Goal: Task Accomplishment & Management: Complete application form

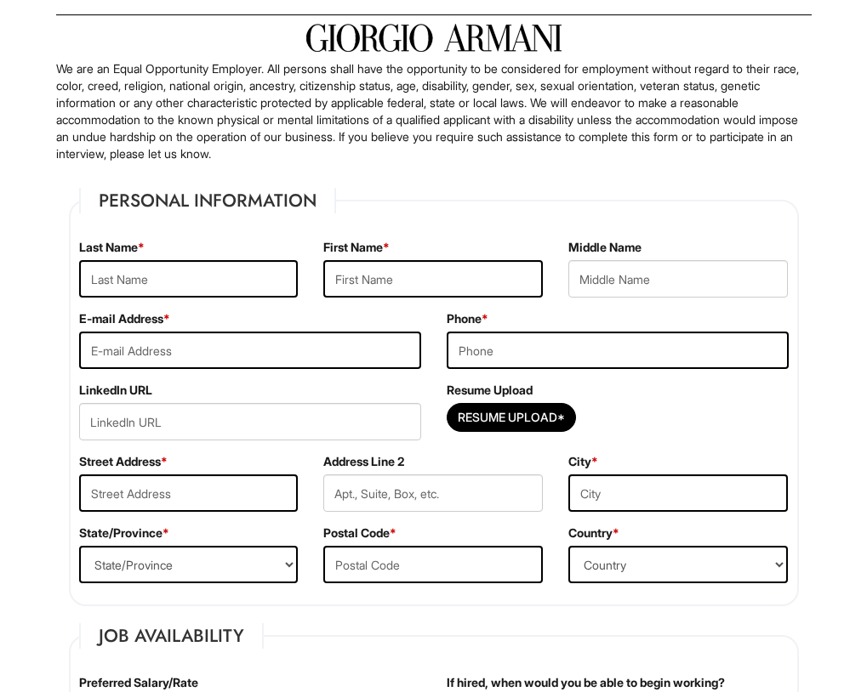
scroll to position [146, 0]
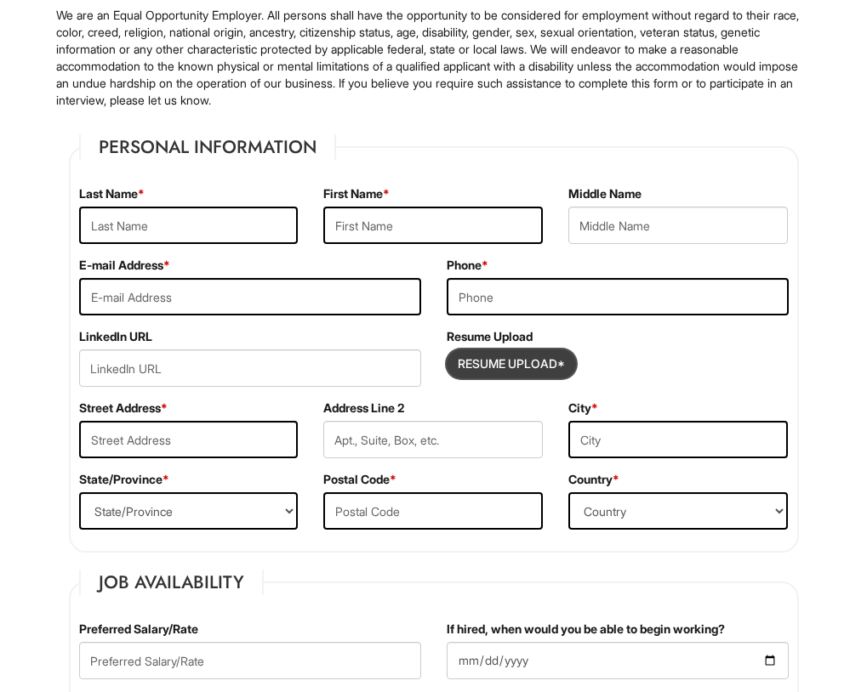
click at [483, 364] on input "Resume Upload*" at bounding box center [511, 363] width 128 height 27
type input "C:\fakepath\Mig Resume Update.pdf"
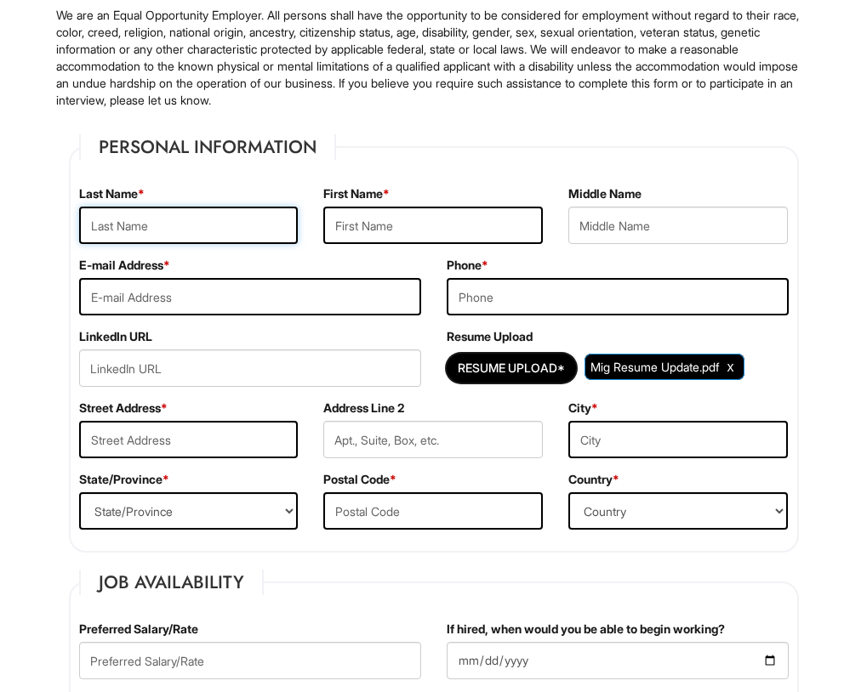
click at [146, 215] on input "text" at bounding box center [188, 225] width 219 height 37
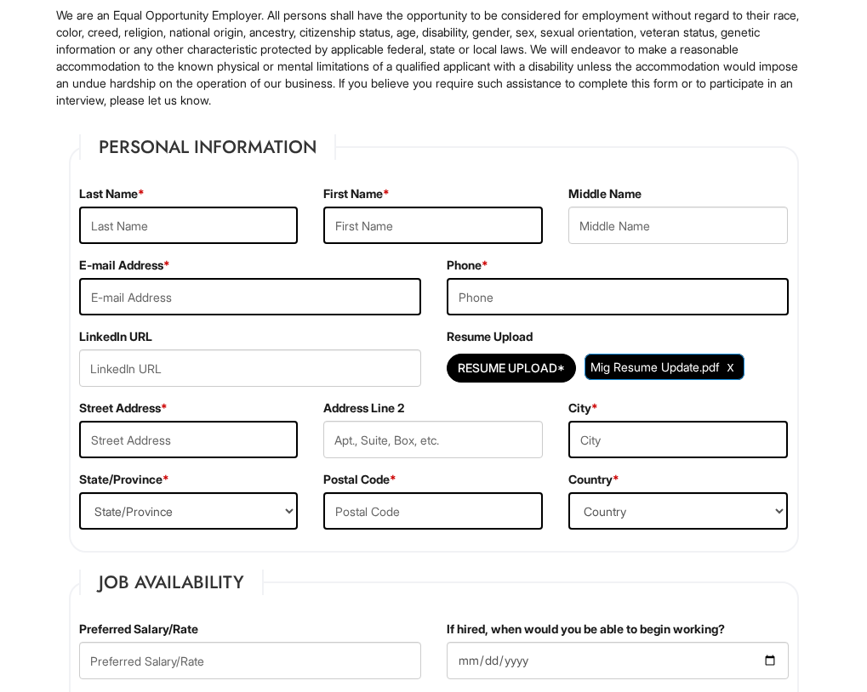
click at [162, 217] on input "text" at bounding box center [188, 225] width 219 height 37
type input "DeLaMora"
click at [411, 221] on input "text" at bounding box center [432, 225] width 219 height 37
type input "Miguel"
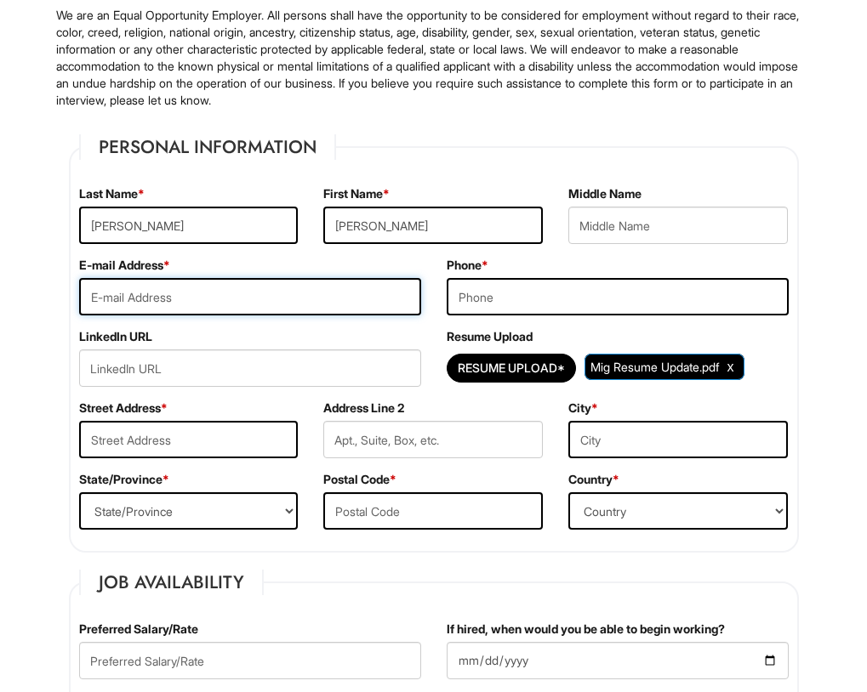
click at [207, 302] on input "email" at bounding box center [250, 296] width 342 height 37
type input "mrmiguel.dlm@gmail.com"
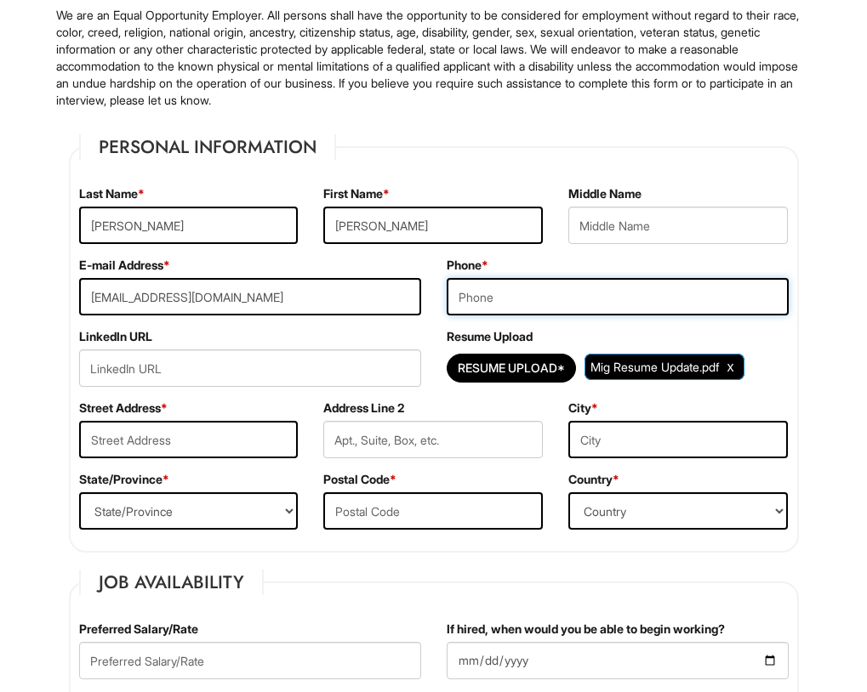
click at [533, 300] on input "tel" at bounding box center [618, 296] width 342 height 37
type input "469-435-5634"
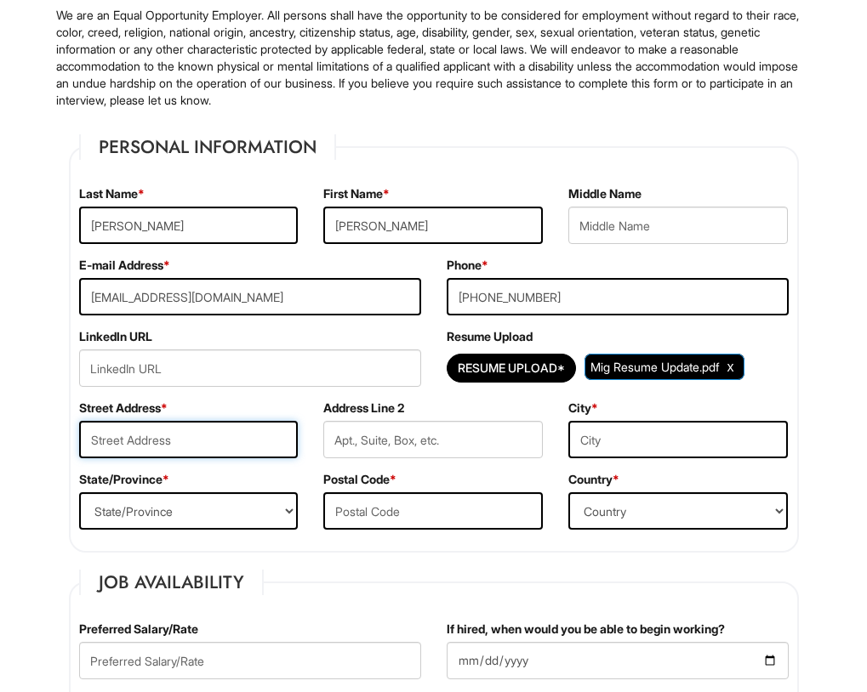
click at [203, 431] on input "text" at bounding box center [188, 439] width 219 height 37
type input "2561 NW 123rd Terrace"
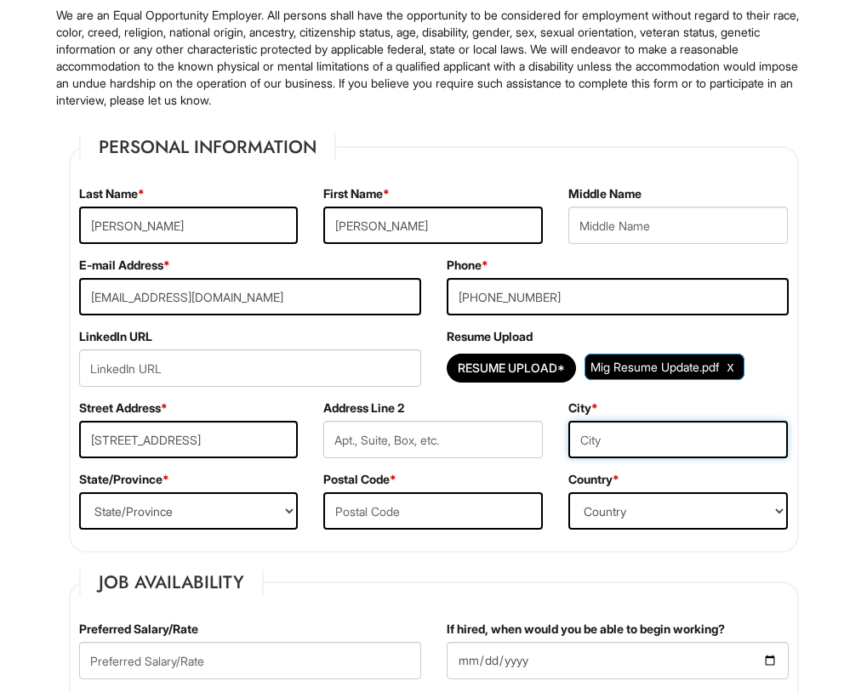
click at [639, 447] on input "text" at bounding box center [677, 439] width 219 height 37
type input "Coral Springs"
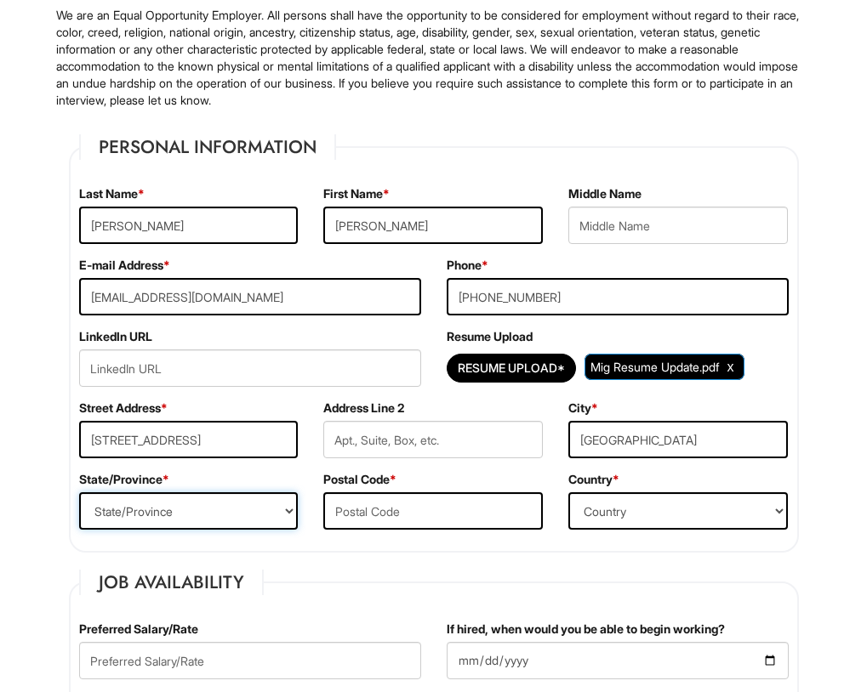
click at [282, 517] on select "State/Province ALABAMA ALASKA ARIZONA ARKANSAS CALIFORNIA COLORADO CONNECTICUT …" at bounding box center [188, 511] width 219 height 37
select select "FL"
click at [79, 493] on select "State/Province ALABAMA ALASKA ARIZONA ARKANSAS CALIFORNIA COLORADO CONNECTICUT …" at bounding box center [188, 511] width 219 height 37
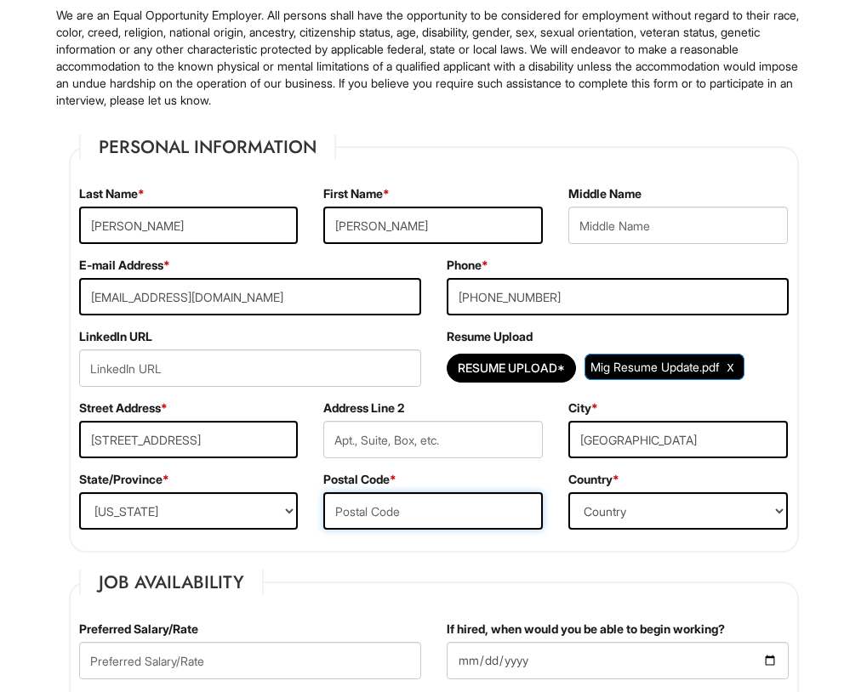
click at [376, 517] on input "text" at bounding box center [432, 511] width 219 height 37
type input "33065"
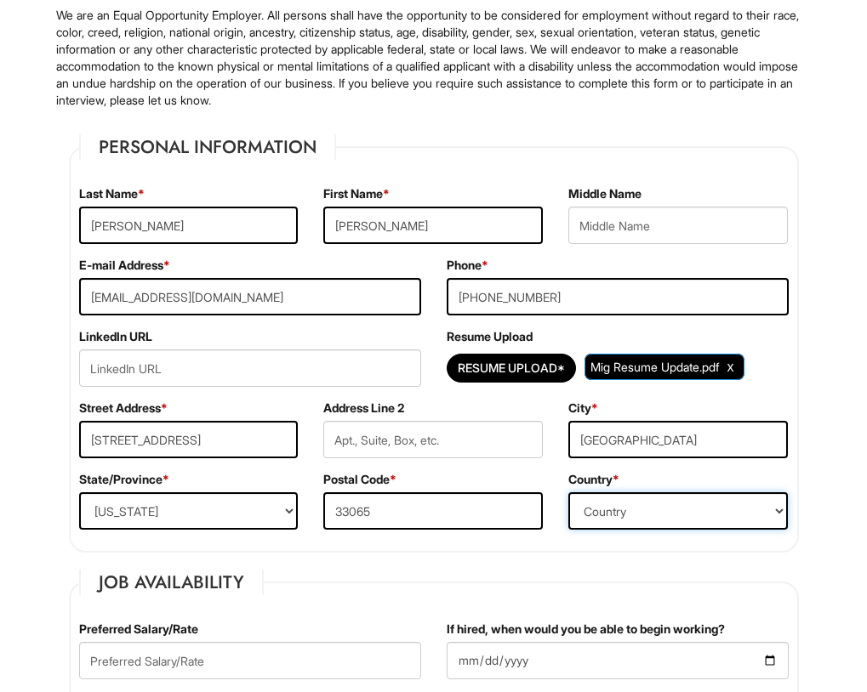
click at [772, 507] on select "Country Afghanistan Albania Algeria American Samoa Andorra Angola Anguilla Anta…" at bounding box center [677, 511] width 219 height 37
select select "United States of America"
click at [568, 493] on select "Country Afghanistan Albania Algeria American Samoa Andorra Angola Anguilla Anta…" at bounding box center [677, 511] width 219 height 37
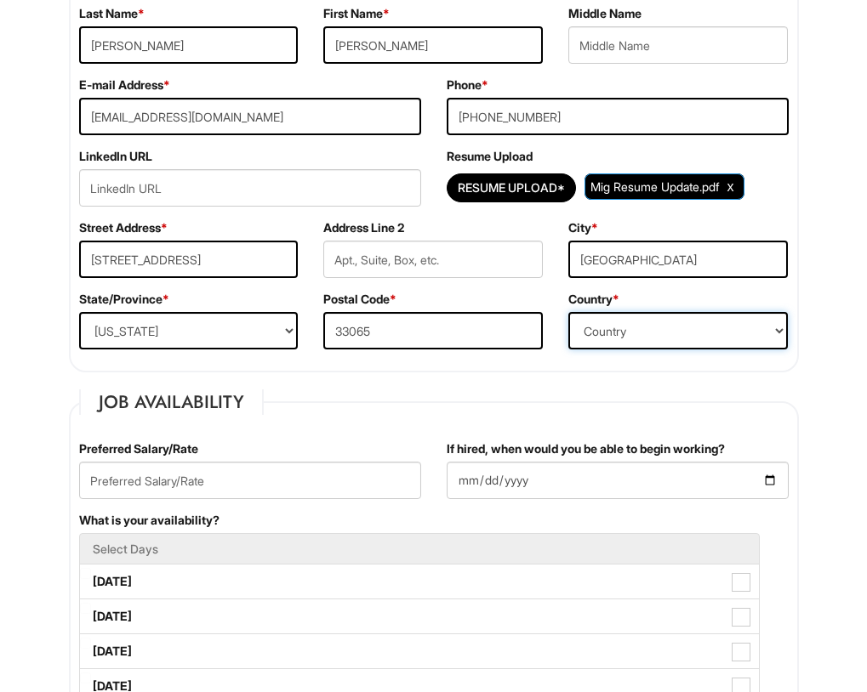
scroll to position [500, 0]
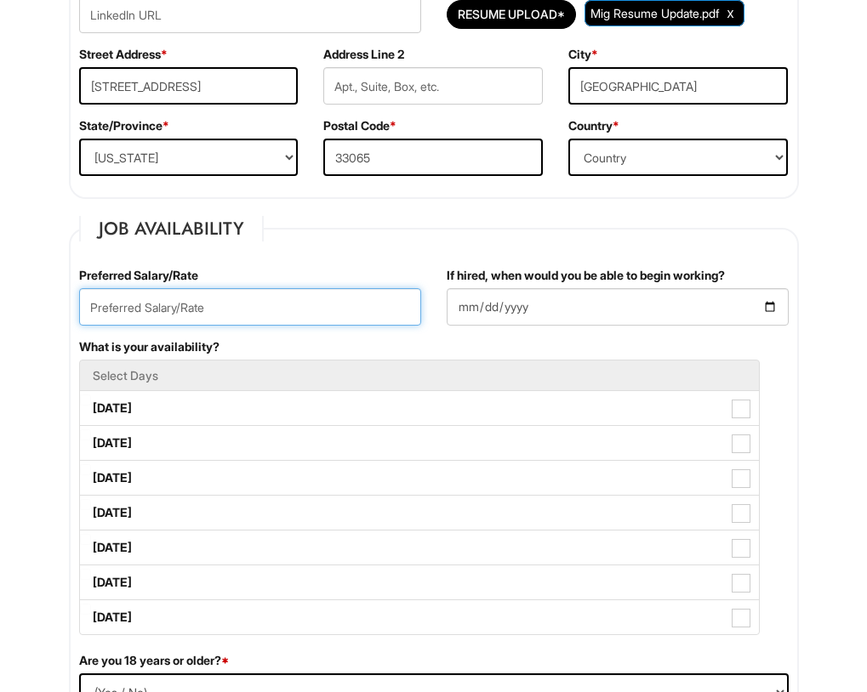
click at [164, 305] on input "text" at bounding box center [250, 306] width 342 height 37
type input "65K plus commission"
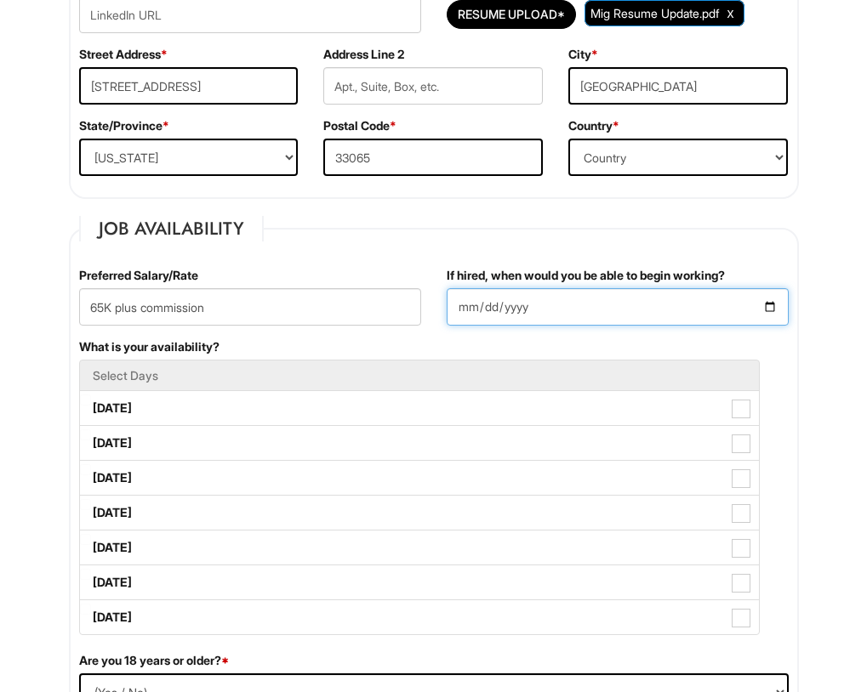
click at [757, 301] on input "If hired, when would you be able to begin working?" at bounding box center [618, 306] width 342 height 37
type input "2025-09-08"
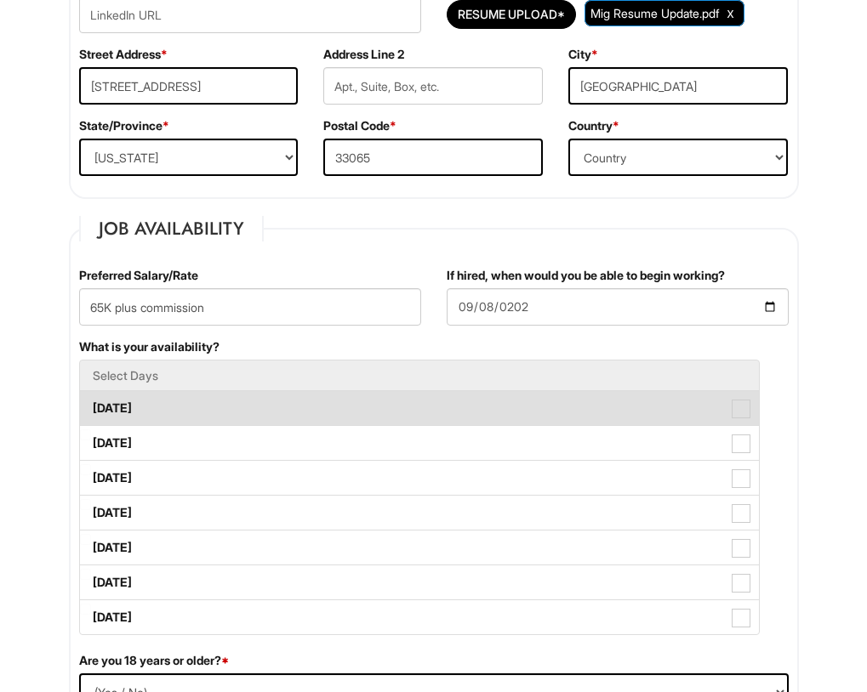
click at [738, 411] on span at bounding box center [741, 409] width 19 height 19
click at [91, 406] on Available_Monday "Monday" at bounding box center [85, 400] width 11 height 11
checkbox Available_Monday "true"
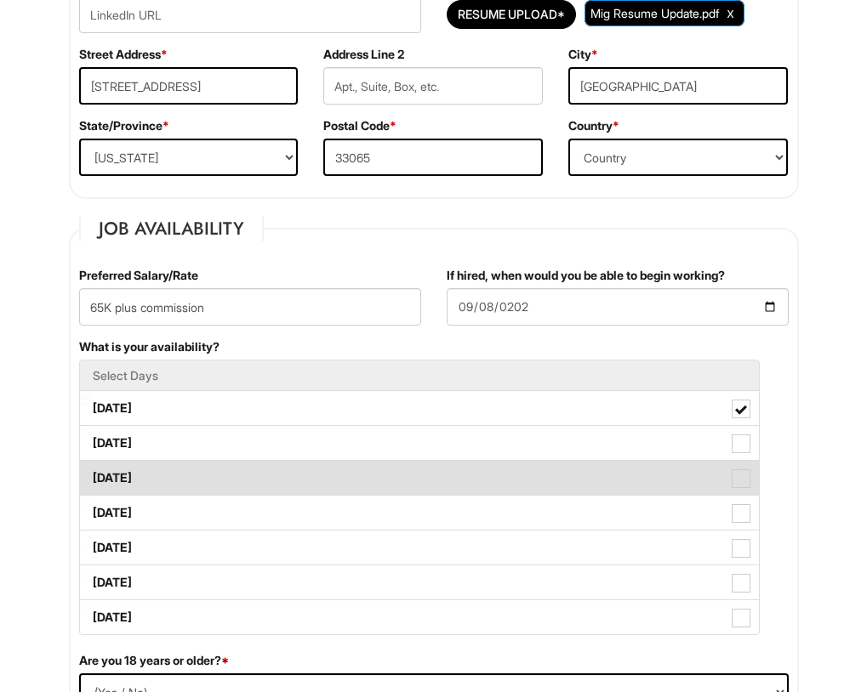
drag, startPoint x: 745, startPoint y: 442, endPoint x: 741, endPoint y: 468, distance: 25.9
click at [742, 458] on label "Tuesday" at bounding box center [419, 443] width 679 height 34
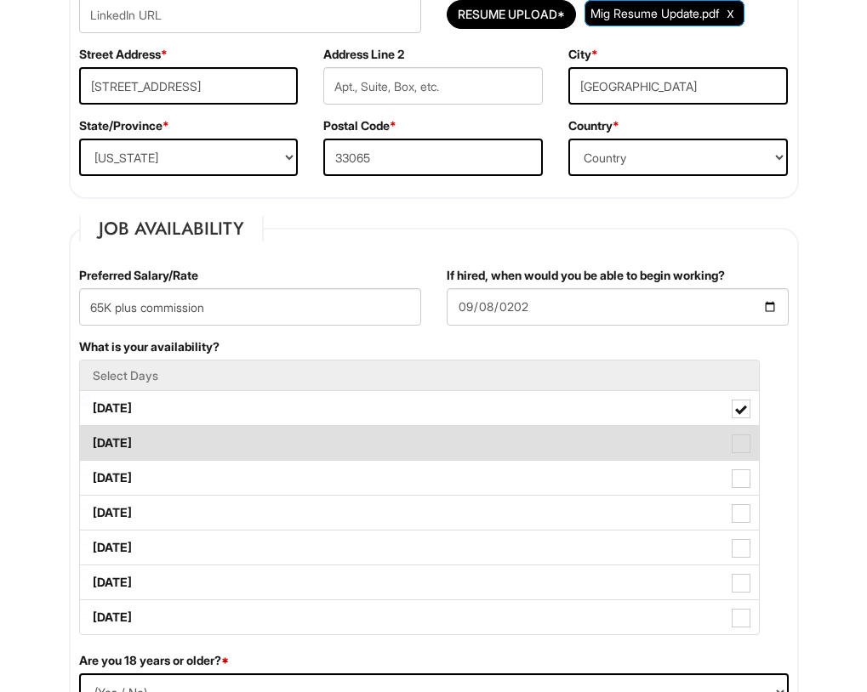
click at [744, 438] on span at bounding box center [741, 444] width 19 height 19
click at [91, 438] on Available_Tuesday "Tuesday" at bounding box center [85, 435] width 11 height 11
checkbox Available_Tuesday "true"
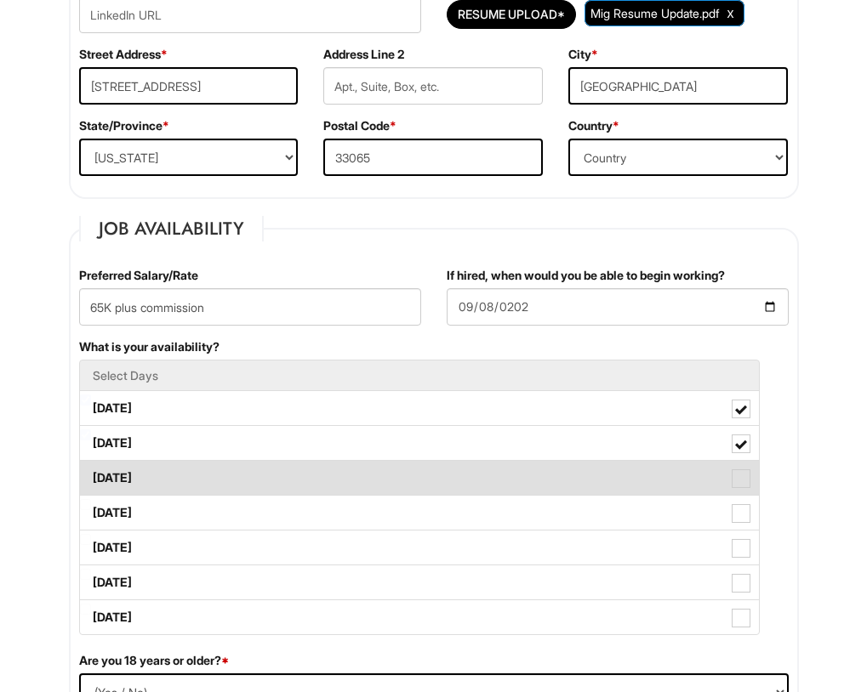
click at [745, 488] on label "Wednesday" at bounding box center [419, 478] width 679 height 34
click at [747, 477] on span at bounding box center [741, 479] width 19 height 19
click at [91, 476] on Available_Wednesday "Wednesday" at bounding box center [85, 469] width 11 height 11
checkbox Available_Wednesday "true"
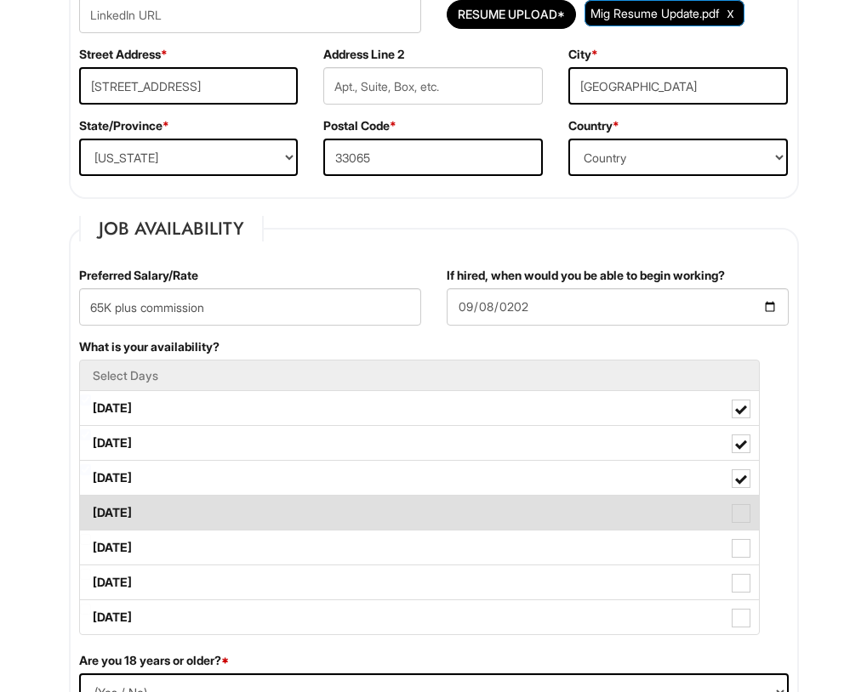
click at [746, 506] on span at bounding box center [741, 513] width 19 height 19
click at [91, 506] on Available_Thursday "Thursday" at bounding box center [85, 504] width 11 height 11
checkbox Available_Thursday "true"
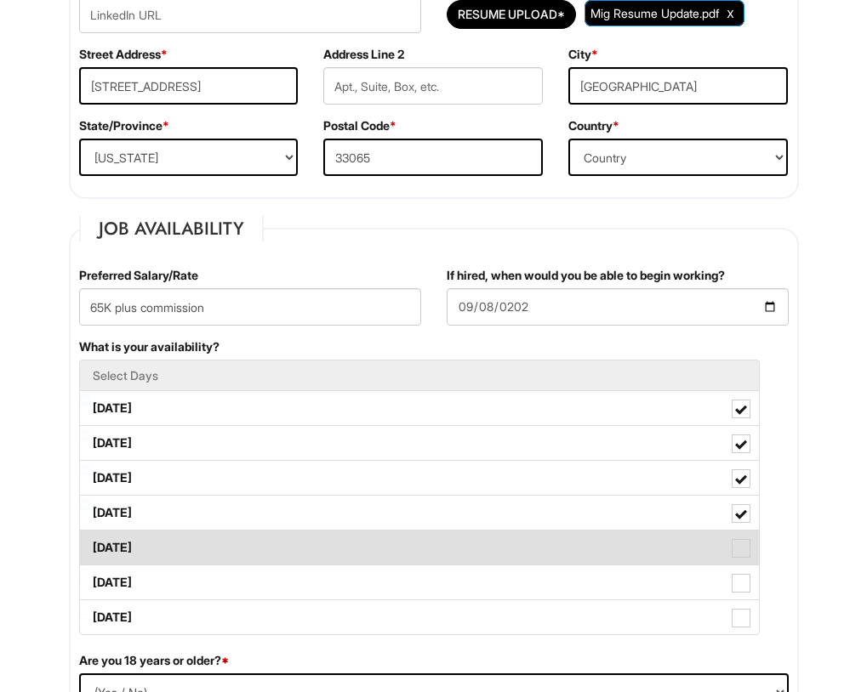
click at [734, 545] on span at bounding box center [741, 548] width 19 height 19
click at [91, 545] on Available_Friday "Friday" at bounding box center [85, 539] width 11 height 11
checkbox Available_Friday "true"
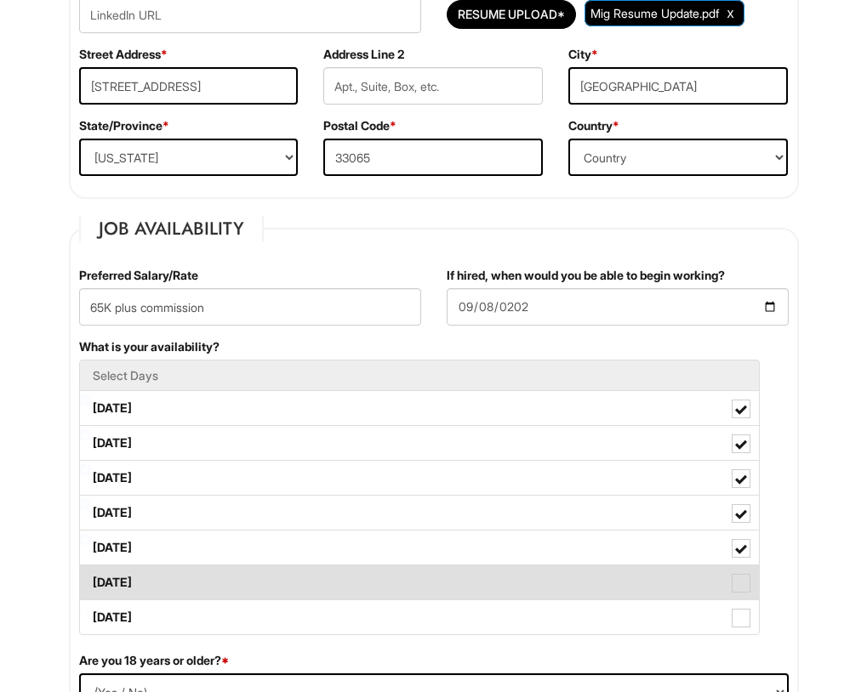
click at [743, 580] on span at bounding box center [741, 583] width 19 height 19
click at [91, 580] on Available_Saturday "Saturday" at bounding box center [85, 574] width 11 height 11
checkbox Available_Saturday "true"
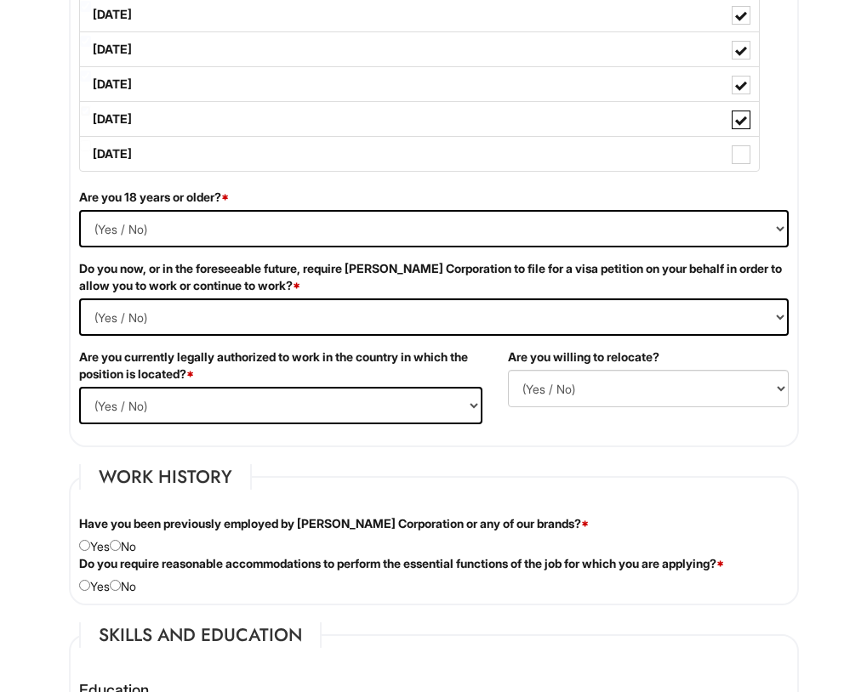
scroll to position [965, 0]
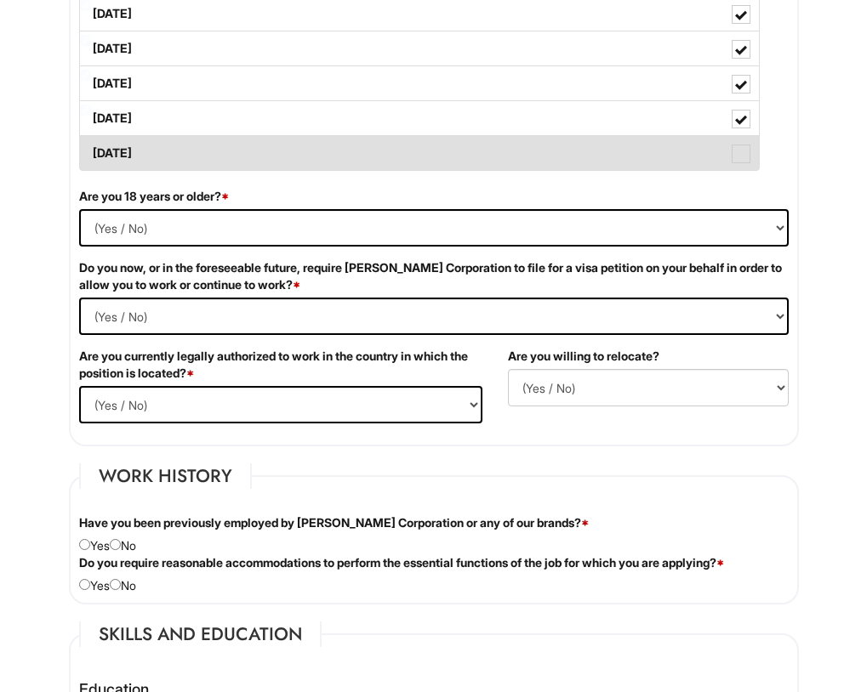
click at [743, 151] on span at bounding box center [741, 154] width 19 height 19
click at [91, 151] on Available_Sunday "Sunday" at bounding box center [85, 145] width 11 height 11
checkbox Available_Sunday "true"
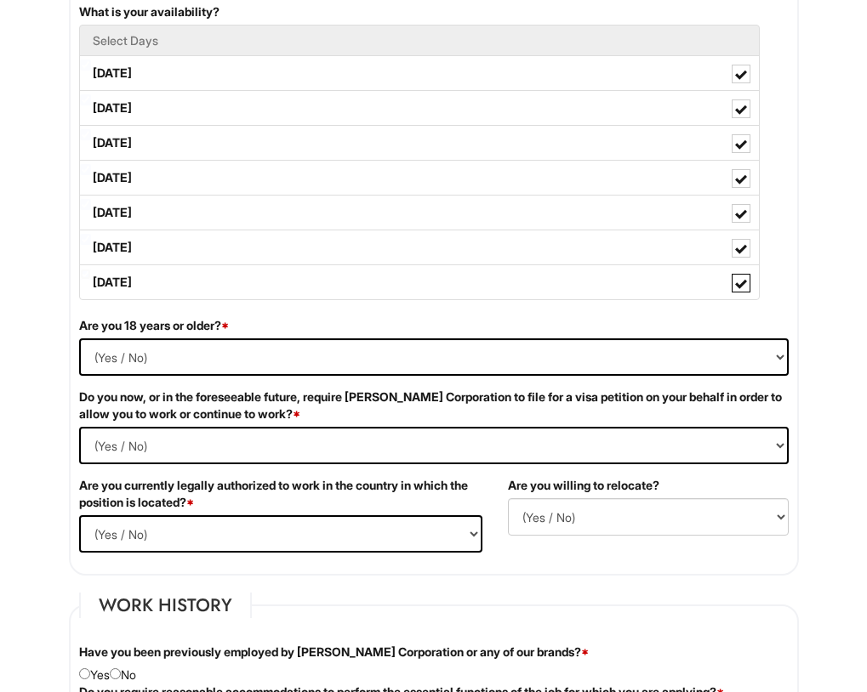
scroll to position [895, 0]
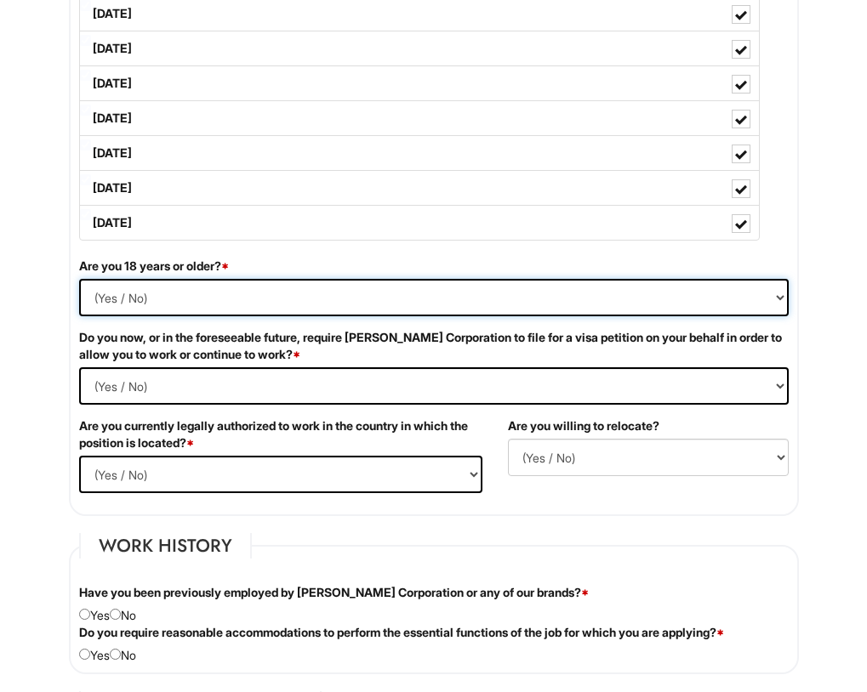
click at [778, 296] on select "(Yes / No) Yes No" at bounding box center [434, 297] width 710 height 37
select select "Yes"
click at [79, 279] on select "(Yes / No) Yes No" at bounding box center [434, 297] width 710 height 37
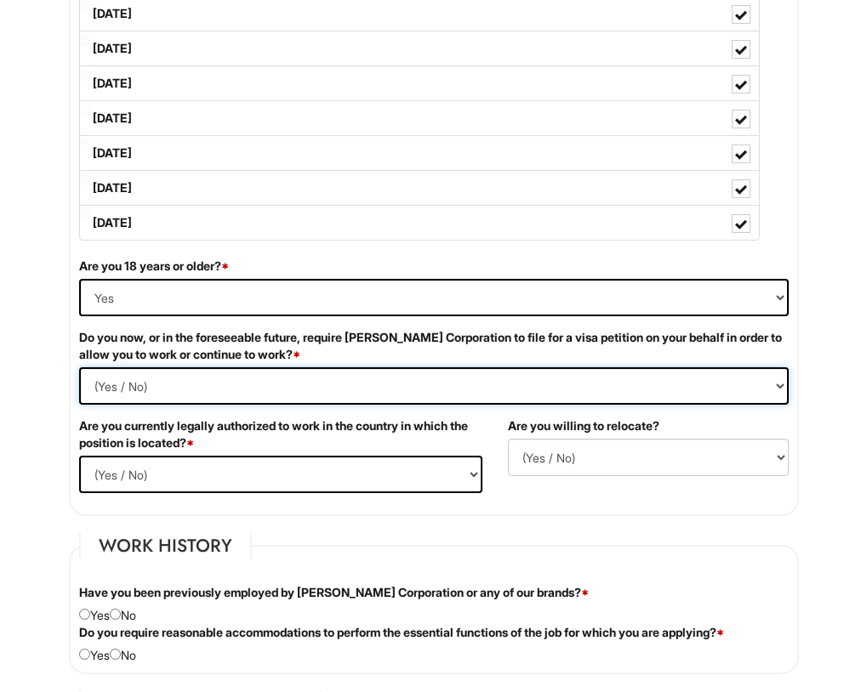
click at [781, 384] on Required "(Yes / No) Yes No" at bounding box center [434, 386] width 710 height 37
select Required "No"
click at [79, 368] on Required "(Yes / No) Yes No" at bounding box center [434, 386] width 710 height 37
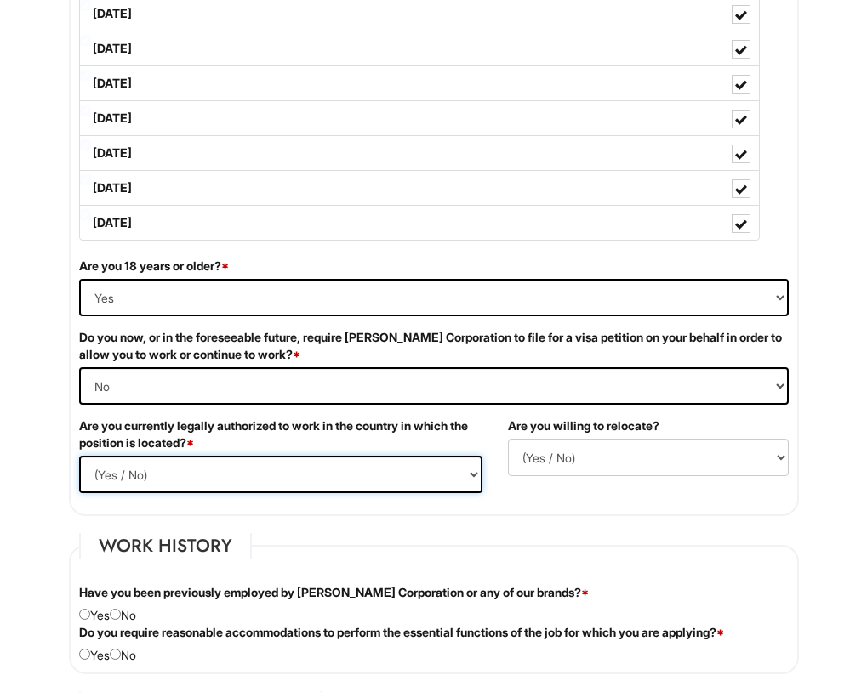
click at [475, 472] on select "(Yes / No) Yes No" at bounding box center [280, 474] width 403 height 37
select select "Yes"
click at [79, 456] on select "(Yes / No) Yes No" at bounding box center [280, 474] width 403 height 37
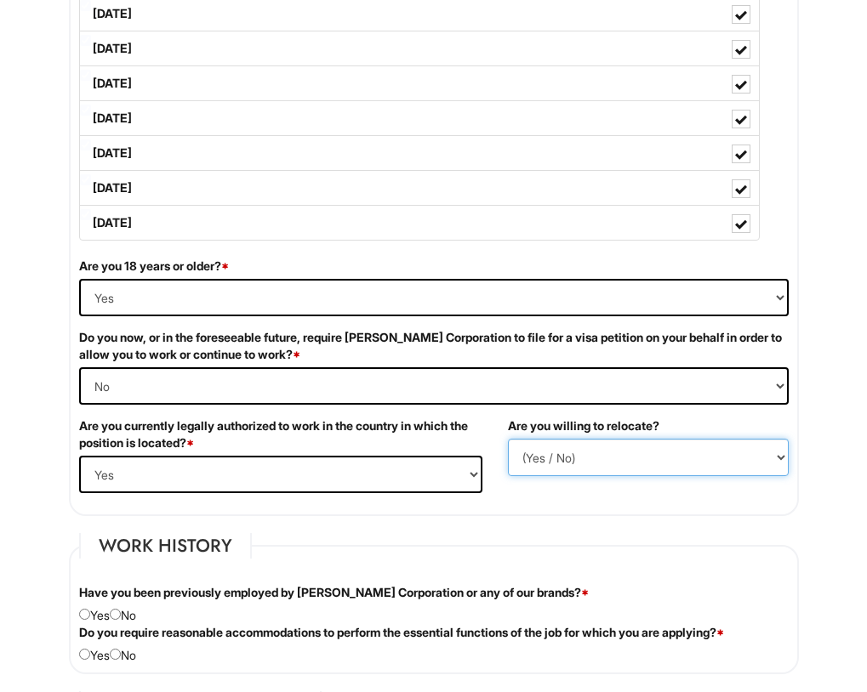
click at [782, 455] on select "(Yes / No) No Yes" at bounding box center [648, 457] width 281 height 37
select select "Y"
click at [508, 439] on select "(Yes / No) No Yes" at bounding box center [648, 457] width 281 height 37
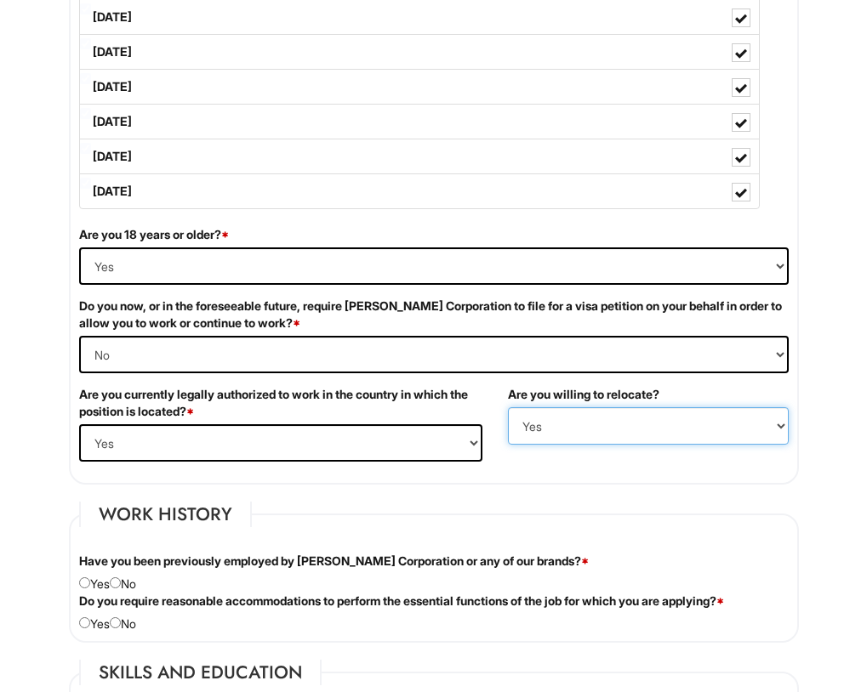
scroll to position [930, 0]
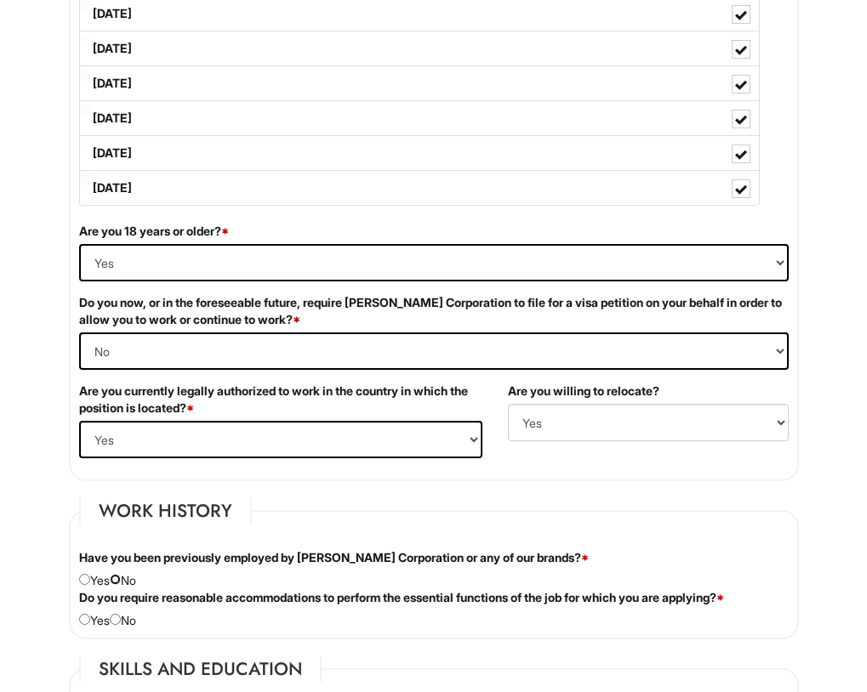
click at [121, 578] on input "radio" at bounding box center [115, 579] width 11 height 11
radio input "true"
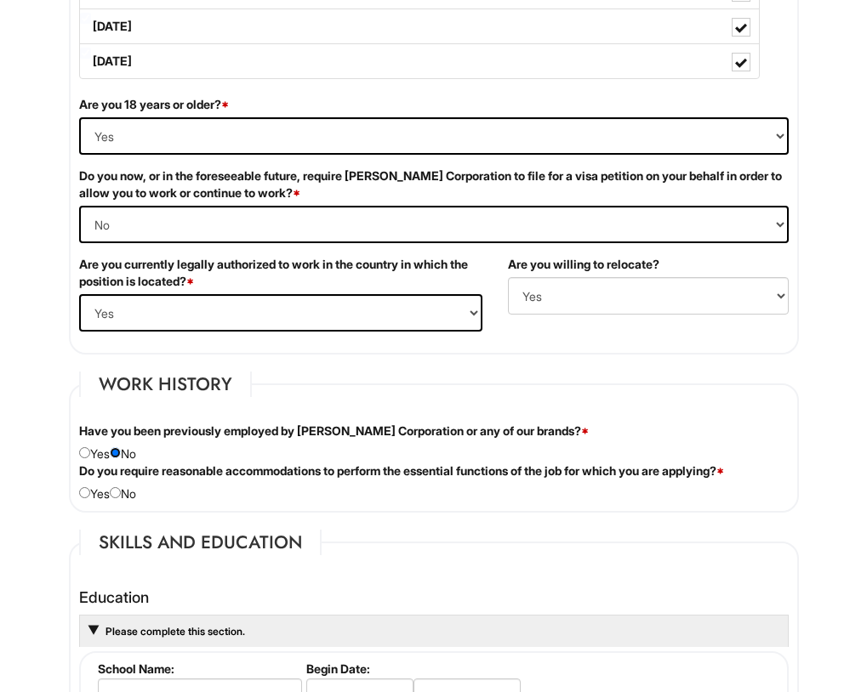
scroll to position [1123, 0]
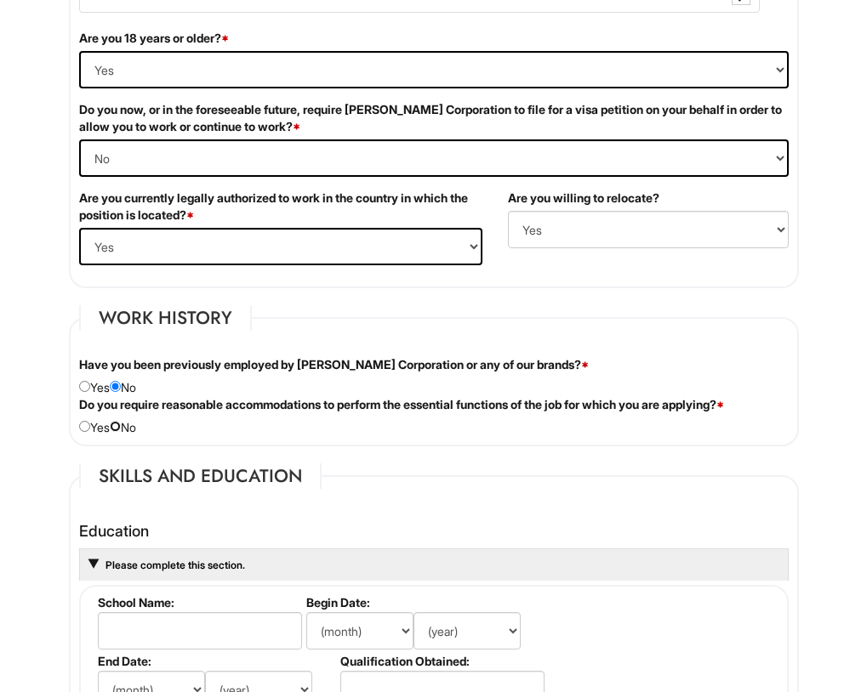
click at [119, 422] on input "radio" at bounding box center [115, 426] width 11 height 11
radio input "true"
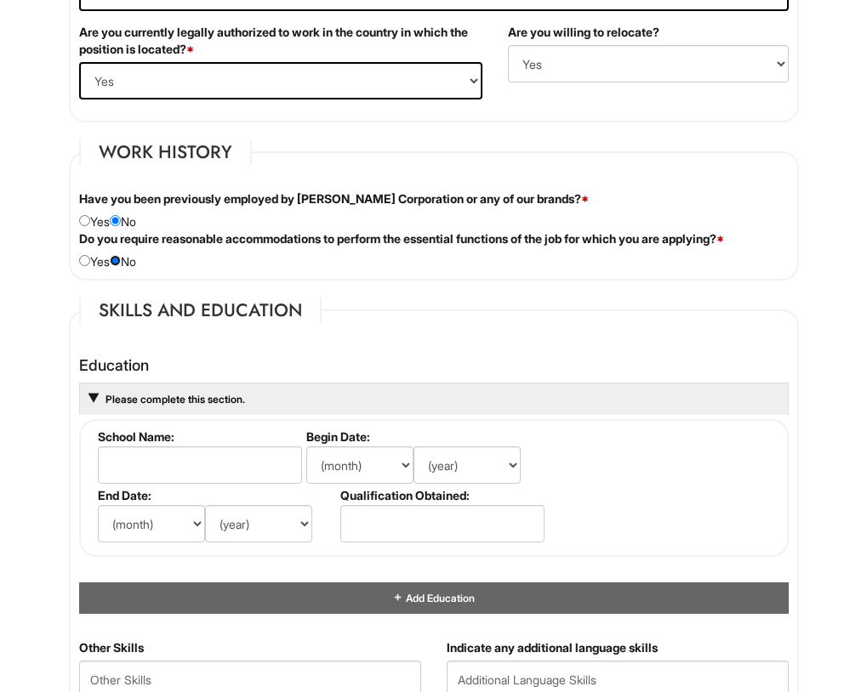
scroll to position [1369, 0]
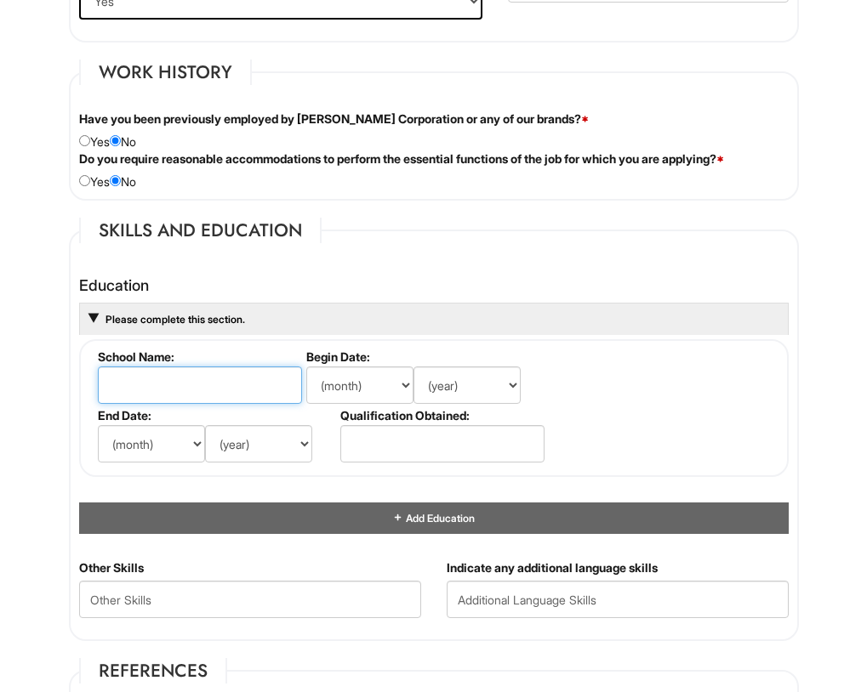
click at [151, 384] on input "text" at bounding box center [200, 385] width 204 height 37
type input "Bogan High School"
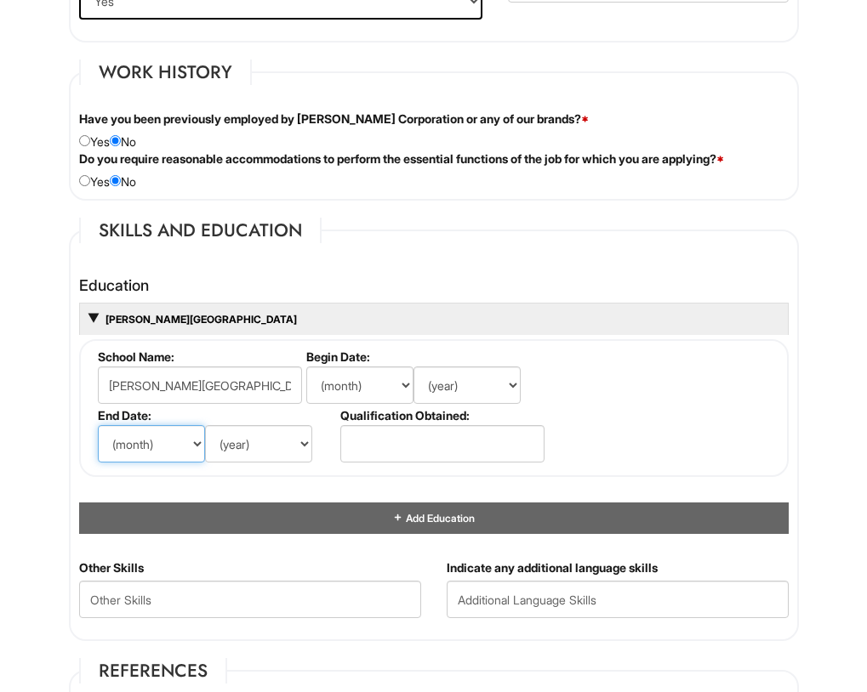
click at [197, 444] on select "(month) Jan Feb Mar Apr May Jun Jul Aug Sep Oct Nov Dec" at bounding box center [151, 443] width 107 height 37
select select "5"
click at [98, 425] on select "(month) Jan Feb Mar Apr May Jun Jul Aug Sep Oct Nov Dec" at bounding box center [151, 443] width 107 height 37
click at [305, 442] on select "(year) 2029 2028 2027 2026 2025 2024 2023 2022 2021 2020 2019 2018 2017 2016 20…" at bounding box center [258, 443] width 107 height 37
click at [192, 445] on select "(month) Jan Feb Mar Apr May Jun Jul Aug Sep Oct Nov Dec" at bounding box center [151, 443] width 107 height 37
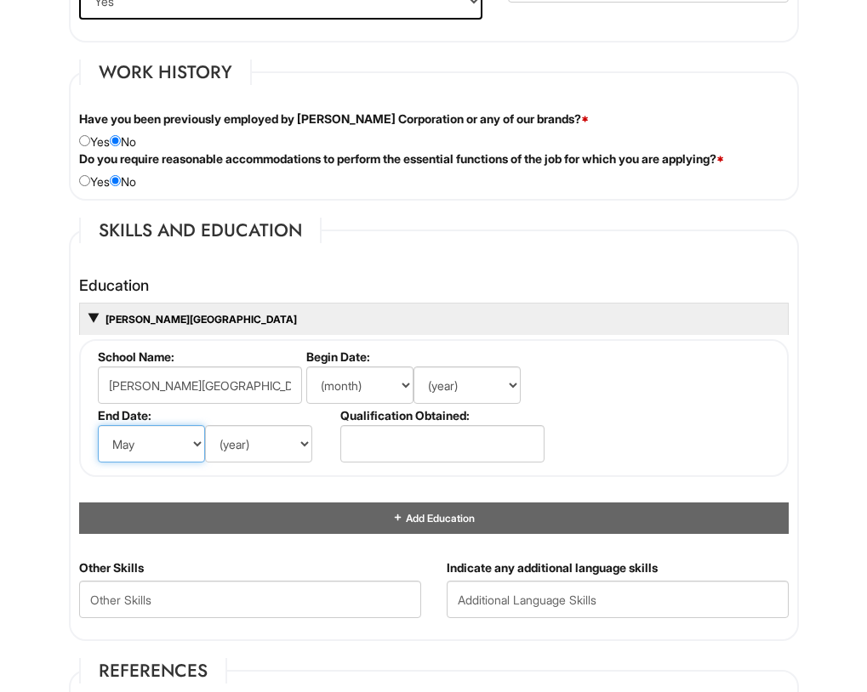
click at [98, 425] on select "(month) Jan Feb Mar Apr May Jun Jul Aug Sep Oct Nov Dec" at bounding box center [151, 443] width 107 height 37
click at [299, 447] on select "(year) 2029 2028 2027 2026 2025 2024 2023 2022 2021 2020 2019 2018 2017 2016 20…" at bounding box center [258, 443] width 107 height 37
select select "1984"
click at [205, 425] on select "(year) 2029 2028 2027 2026 2025 2024 2023 2022 2021 2020 2019 2018 2017 2016 20…" at bounding box center [258, 443] width 107 height 37
click at [406, 445] on input "text" at bounding box center [442, 443] width 204 height 37
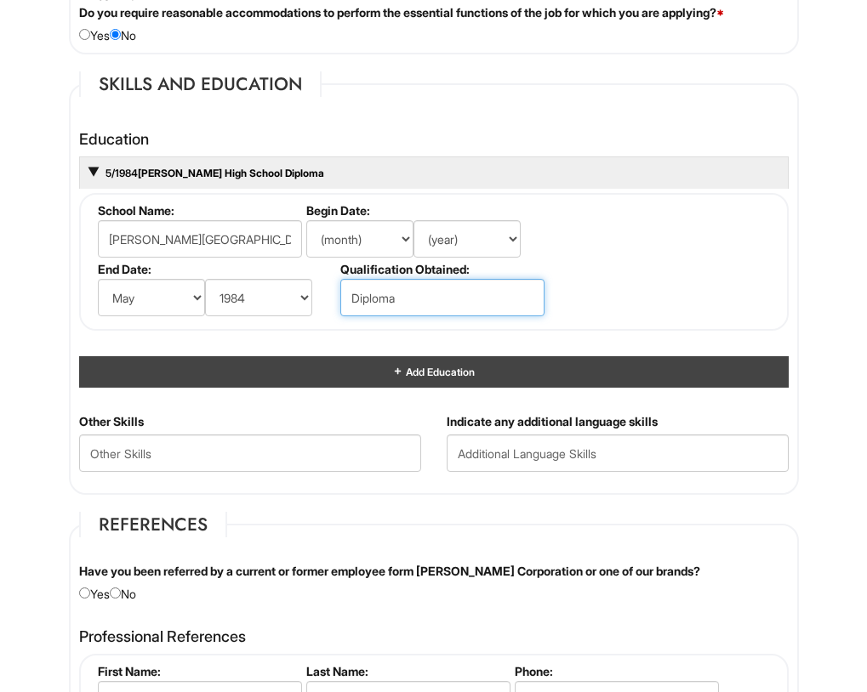
scroll to position [1538, 0]
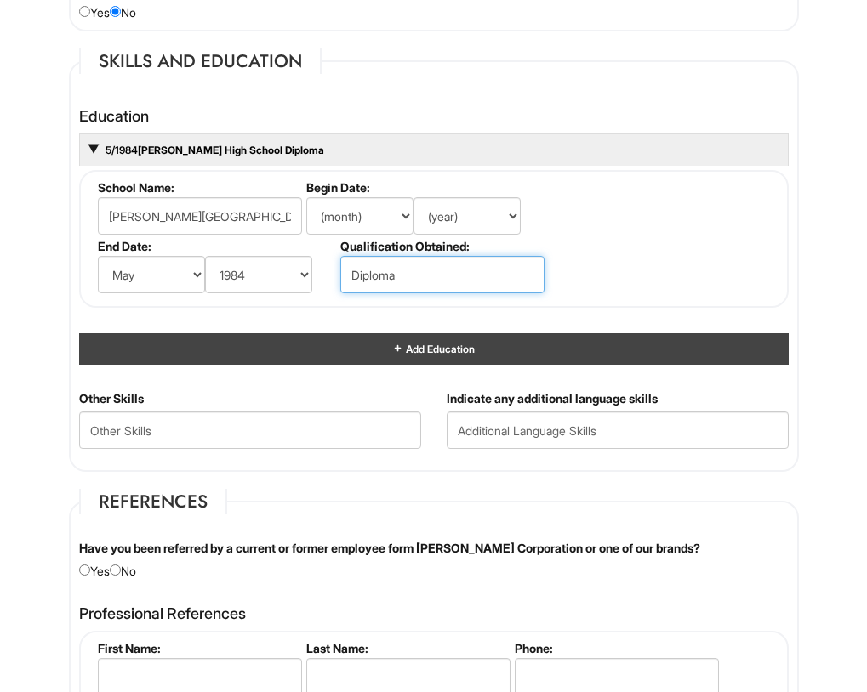
type input "Diploma"
click at [396, 347] on span at bounding box center [397, 349] width 11 height 10
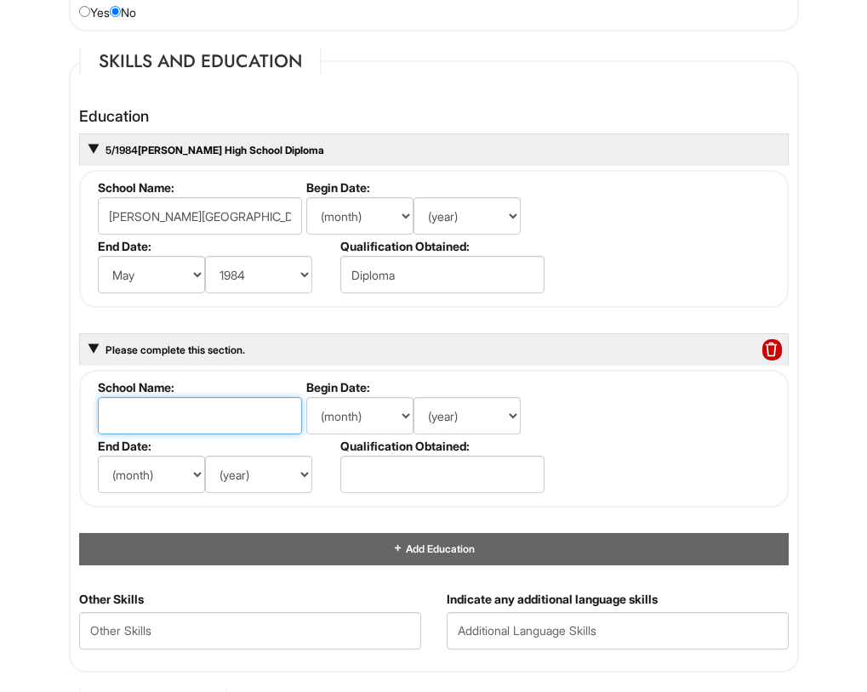
click at [188, 404] on input "text" at bounding box center [200, 415] width 204 height 37
type input "University of IL at Chicago"
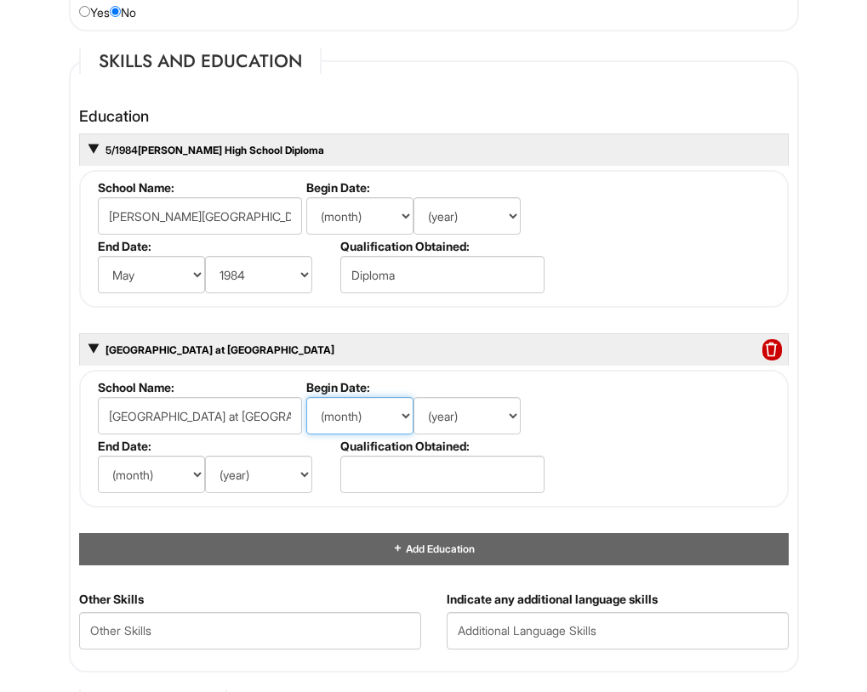
click at [404, 413] on select "(month) Jan Feb Mar Apr May Jun Jul Aug Sep Oct Nov Dec" at bounding box center [359, 415] width 107 height 37
select select "8"
click at [306, 397] on select "(month) Jan Feb Mar Apr May Jun Jul Aug Sep Oct Nov Dec" at bounding box center [359, 415] width 107 height 37
click at [513, 415] on select "(year) 2029 2028 2027 2026 2025 2024 2023 2022 2021 2020 2019 2018 2017 2016 20…" at bounding box center [466, 415] width 107 height 37
select select "1984"
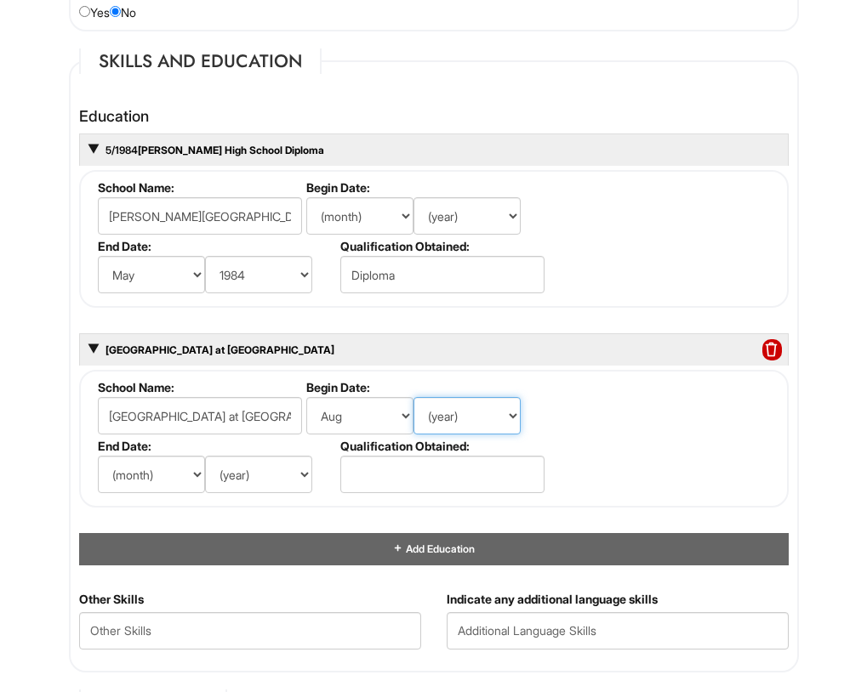
click at [413, 397] on select "(year) 2029 2028 2027 2026 2025 2024 2023 2022 2021 2020 2019 2018 2017 2016 20…" at bounding box center [466, 415] width 107 height 37
click at [197, 470] on select "(month) Jan Feb Mar Apr May Jun Jul Aug Sep Oct Nov Dec" at bounding box center [151, 474] width 107 height 37
select select "5"
click at [98, 456] on select "(month) Jan Feb Mar Apr May Jun Jul Aug Sep Oct Nov Dec" at bounding box center [151, 474] width 107 height 37
click at [301, 476] on select "(year) 2029 2028 2027 2026 2025 2024 2023 2022 2021 2020 2019 2018 2017 2016 20…" at bounding box center [258, 474] width 107 height 37
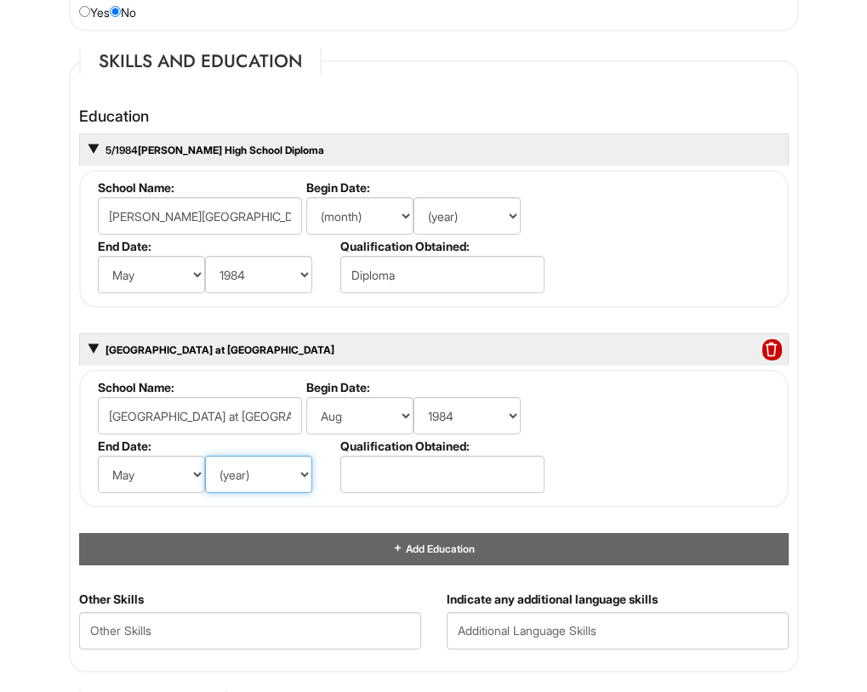
select select "1985"
click at [205, 456] on select "(year) 2029 2028 2027 2026 2025 2024 2023 2022 2021 2020 2019 2018 2017 2016 20…" at bounding box center [258, 474] width 107 height 37
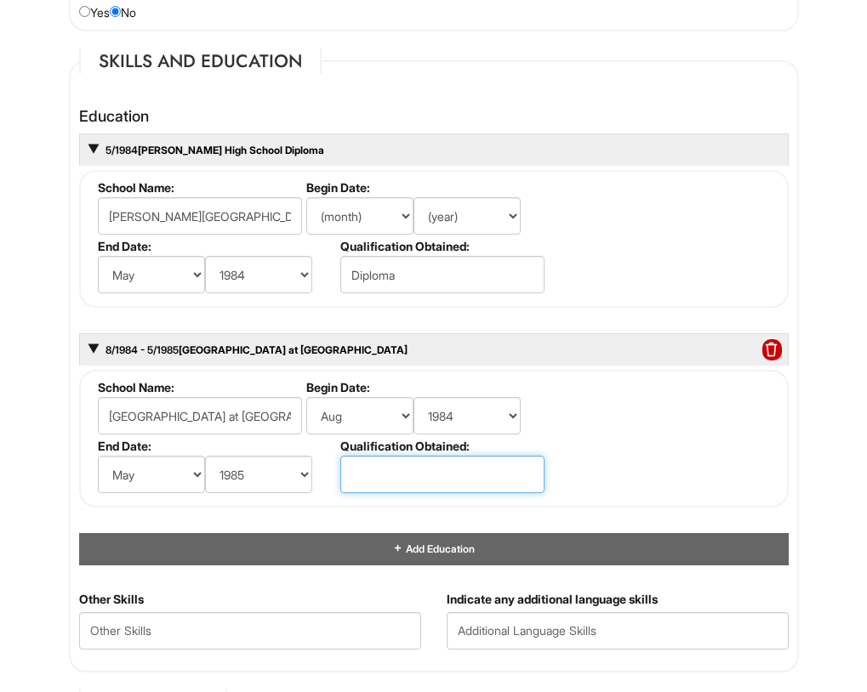
click at [419, 472] on input "text" at bounding box center [442, 474] width 204 height 37
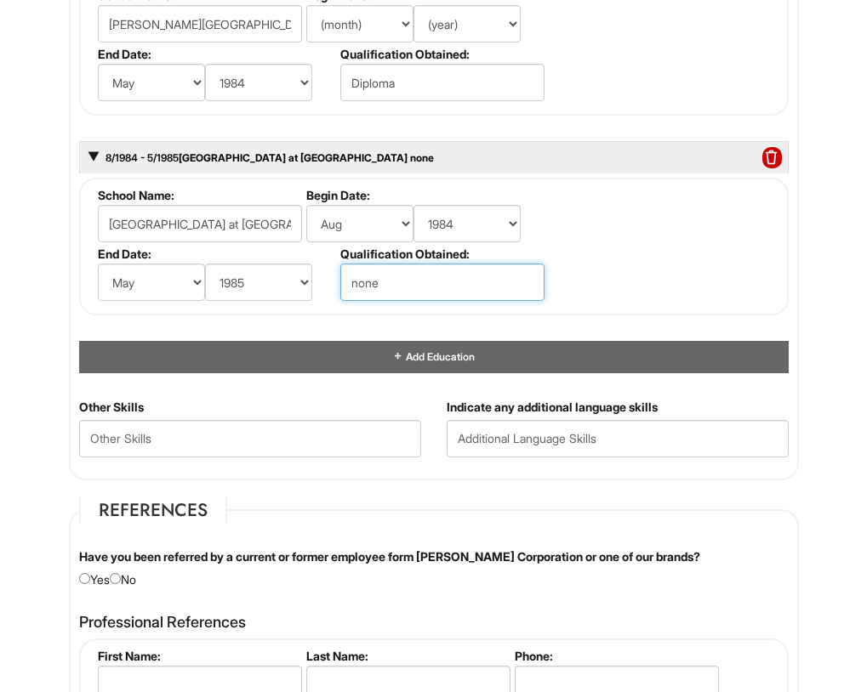
scroll to position [1725, 0]
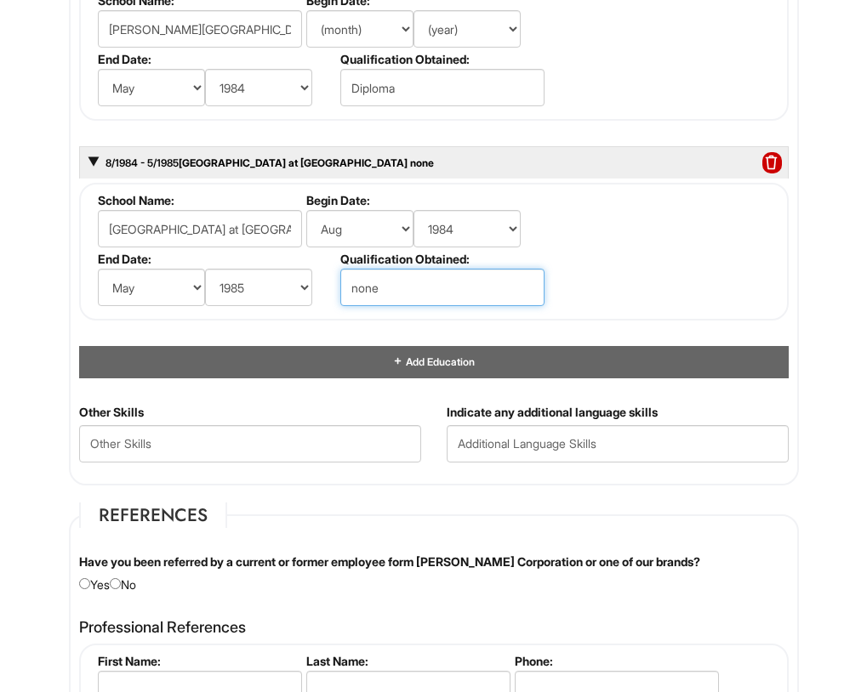
type input "none"
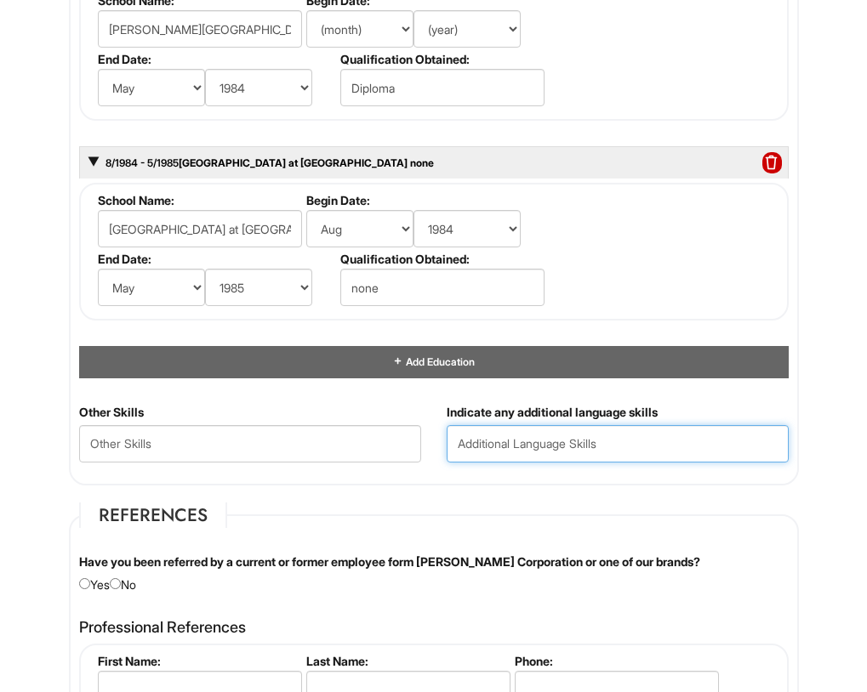
click at [546, 453] on input "text" at bounding box center [618, 443] width 342 height 37
type input "Fluent in English and almost fluent in Spanish"
click at [121, 585] on input "radio" at bounding box center [115, 583] width 11 height 11
radio input "true"
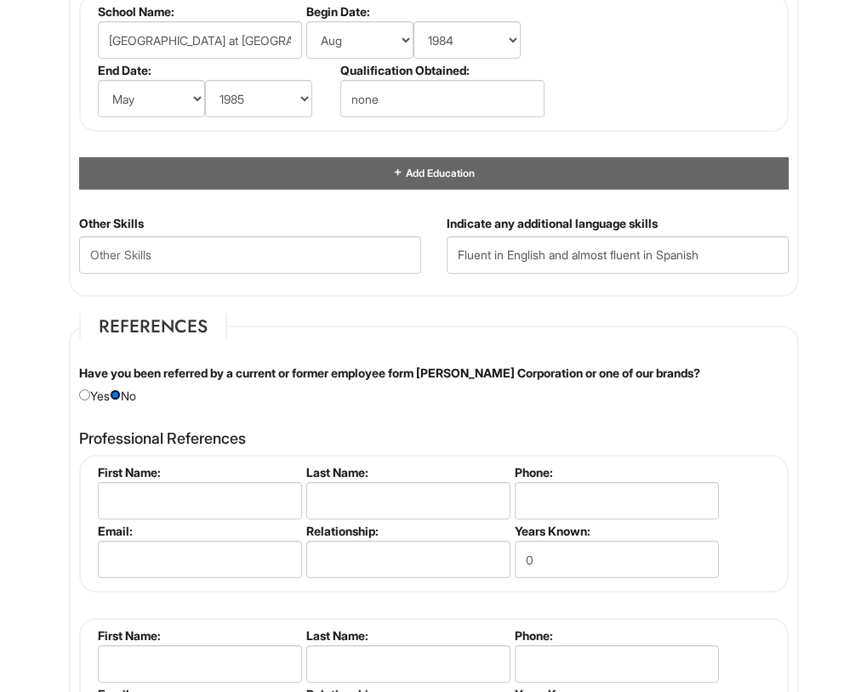
scroll to position [1915, 0]
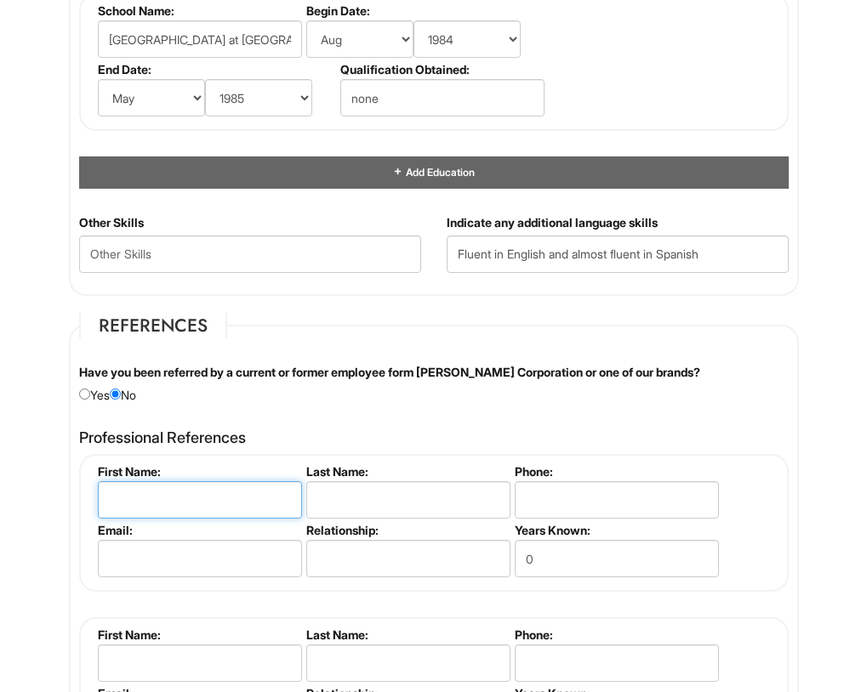
click at [195, 510] on input "text" at bounding box center [200, 500] width 204 height 37
type input "Latoyia"
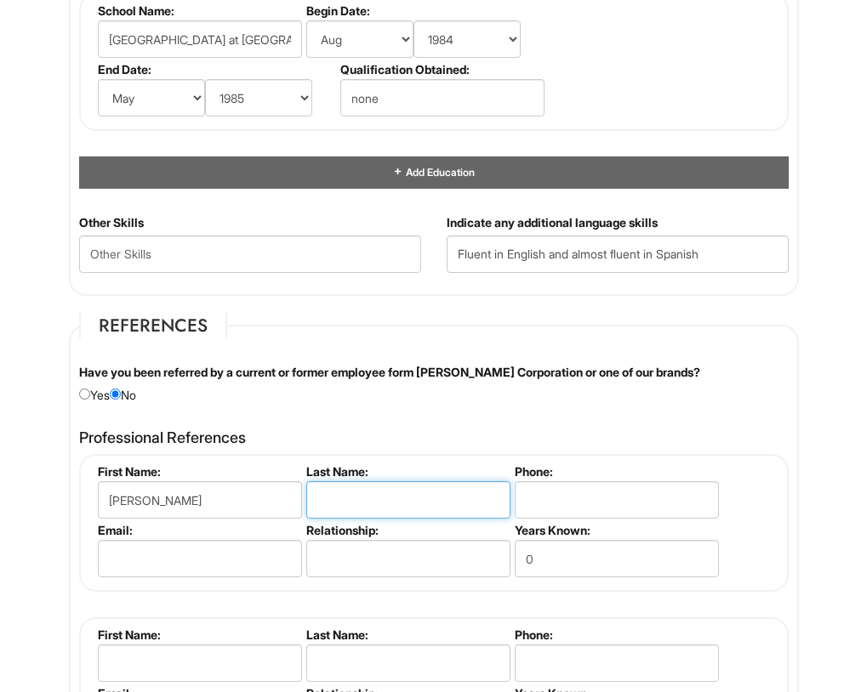
click at [330, 493] on input "text" at bounding box center [408, 500] width 204 height 37
type input "Compton"
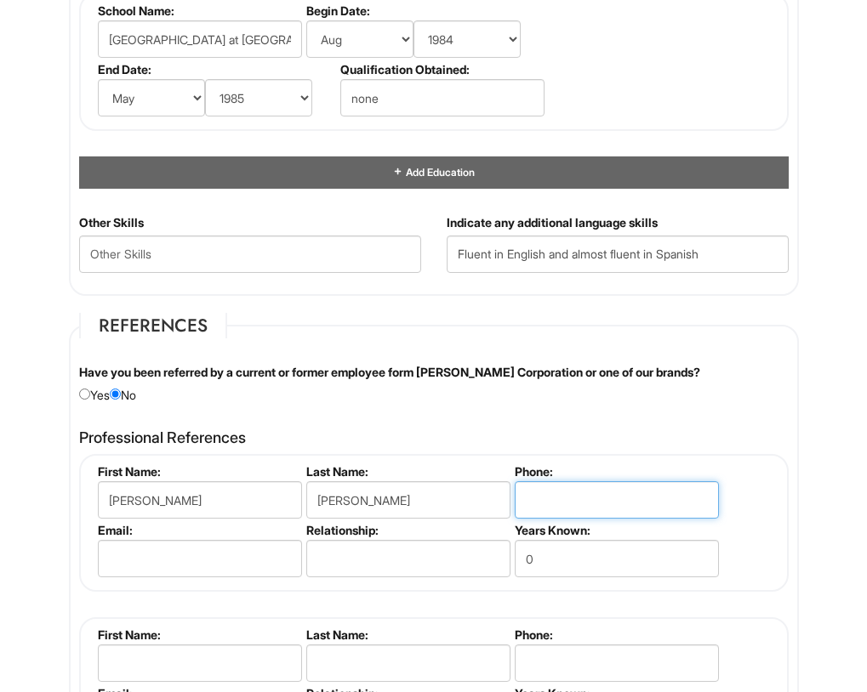
click at [556, 495] on input "tel" at bounding box center [617, 500] width 204 height 37
type input "630-559-5368"
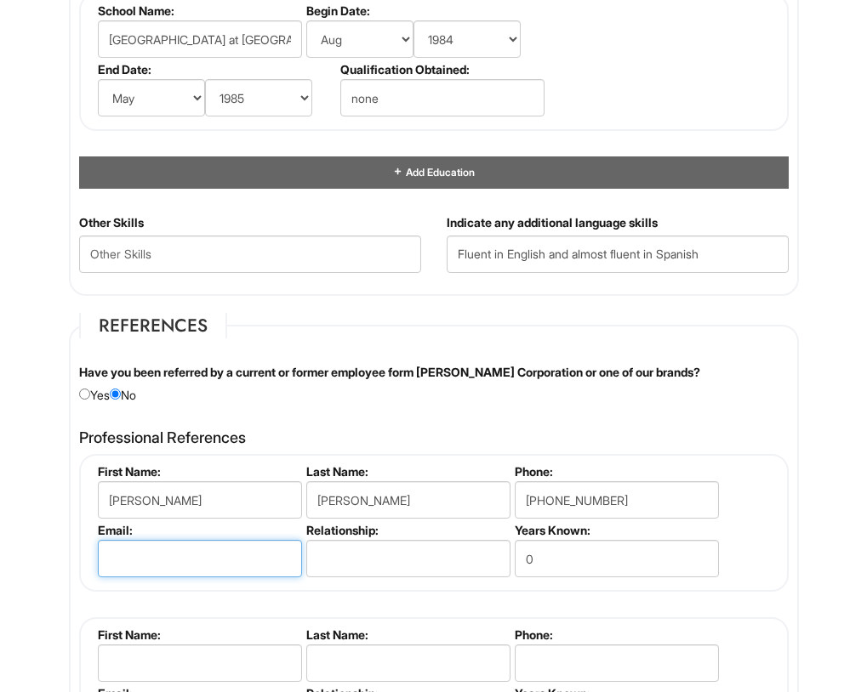
click at [133, 551] on input "email" at bounding box center [200, 558] width 204 height 37
type input "comptonlatoyia@yahoo.com"
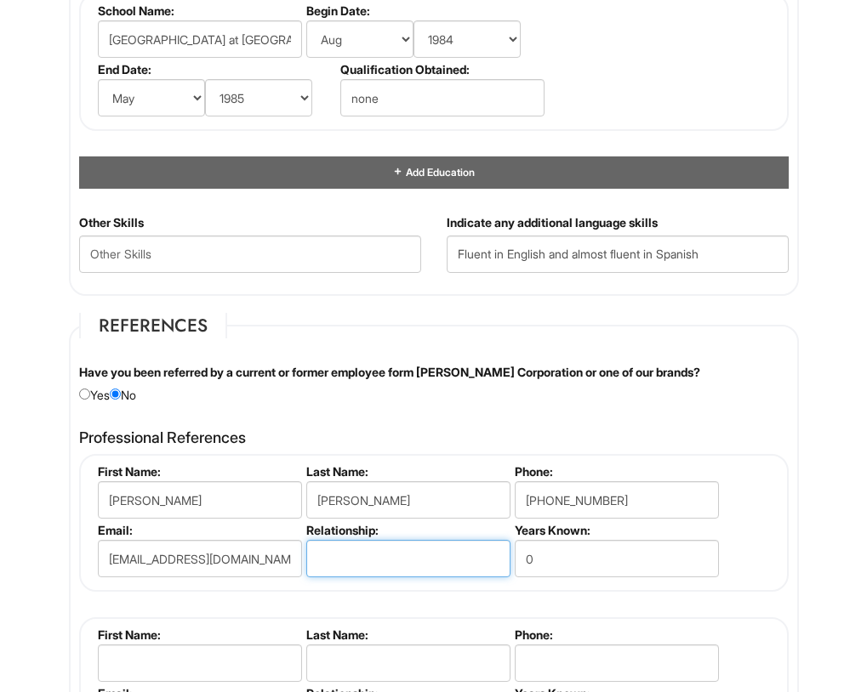
click at [384, 566] on input "text" at bounding box center [408, 558] width 204 height 37
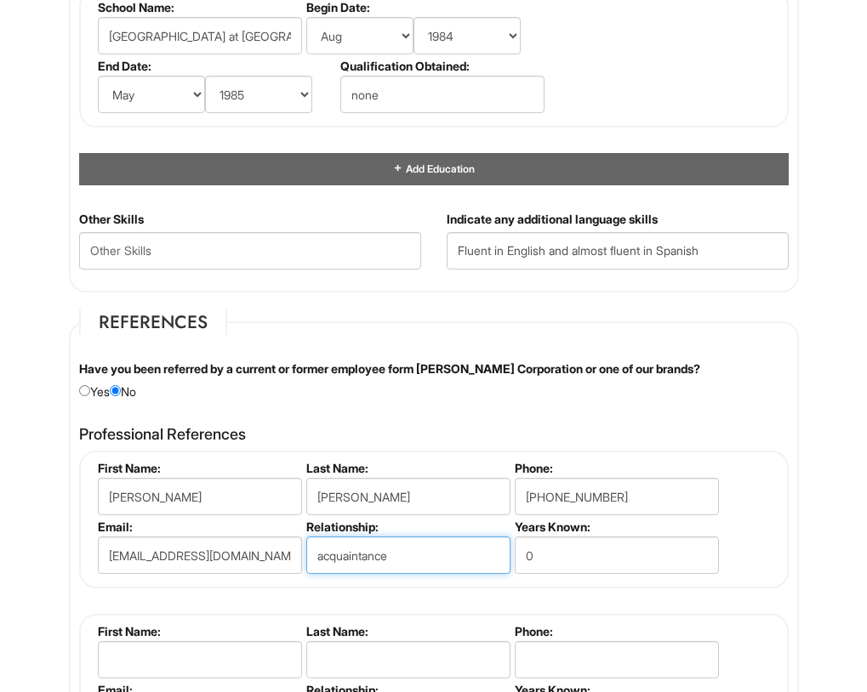
type input "acquaintance"
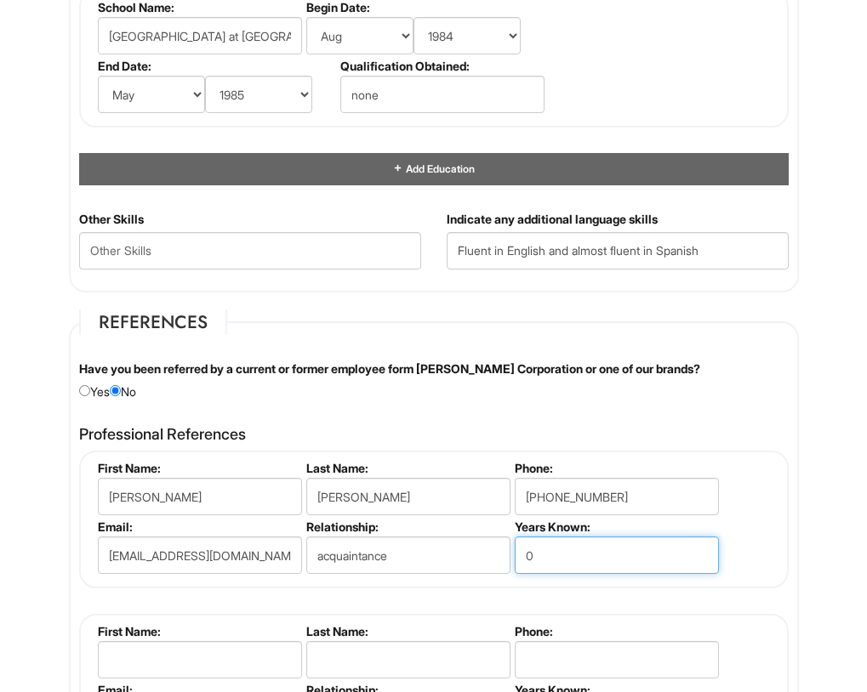
click at [580, 564] on input "0" at bounding box center [617, 555] width 204 height 37
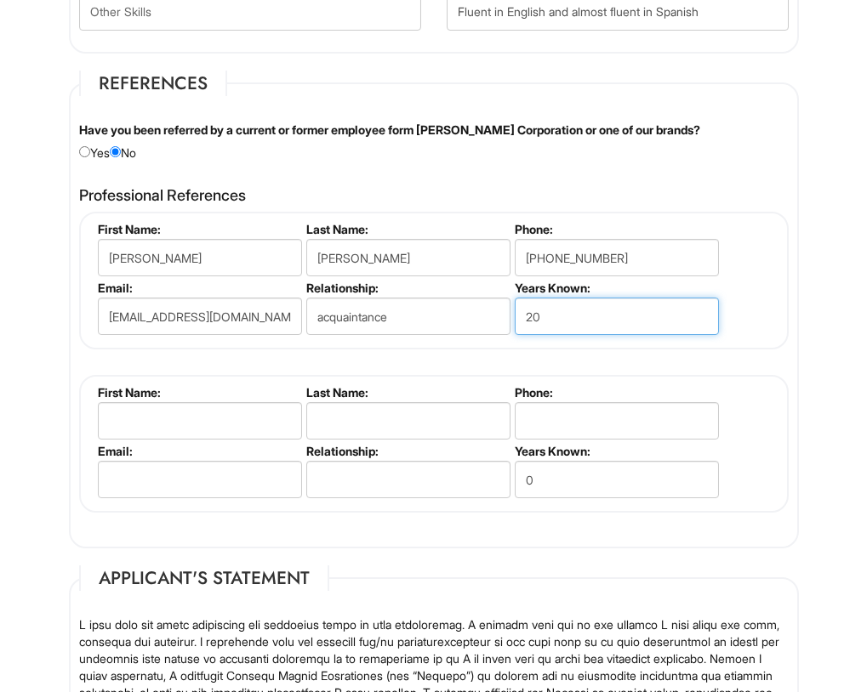
scroll to position [2176, 0]
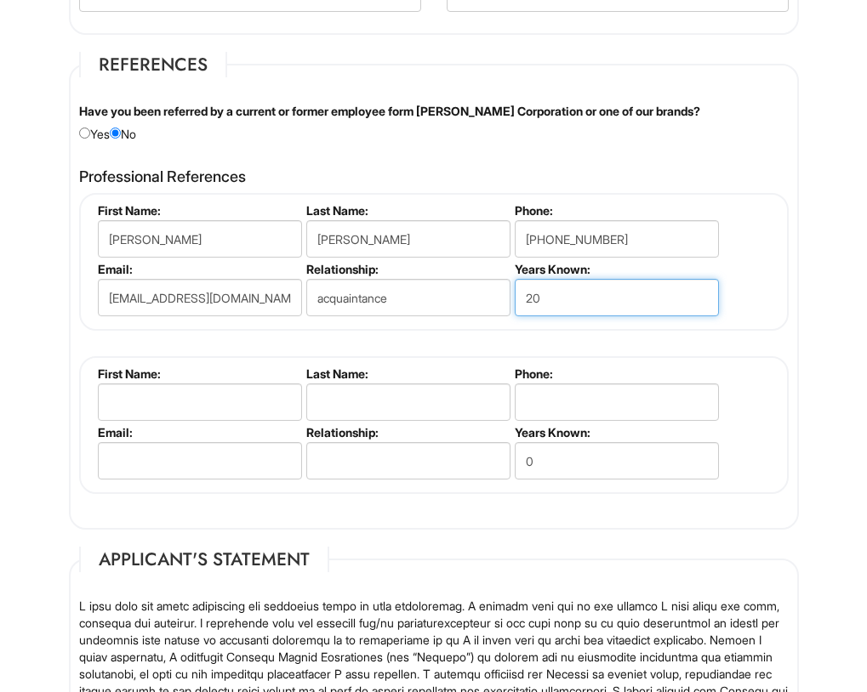
type input "20"
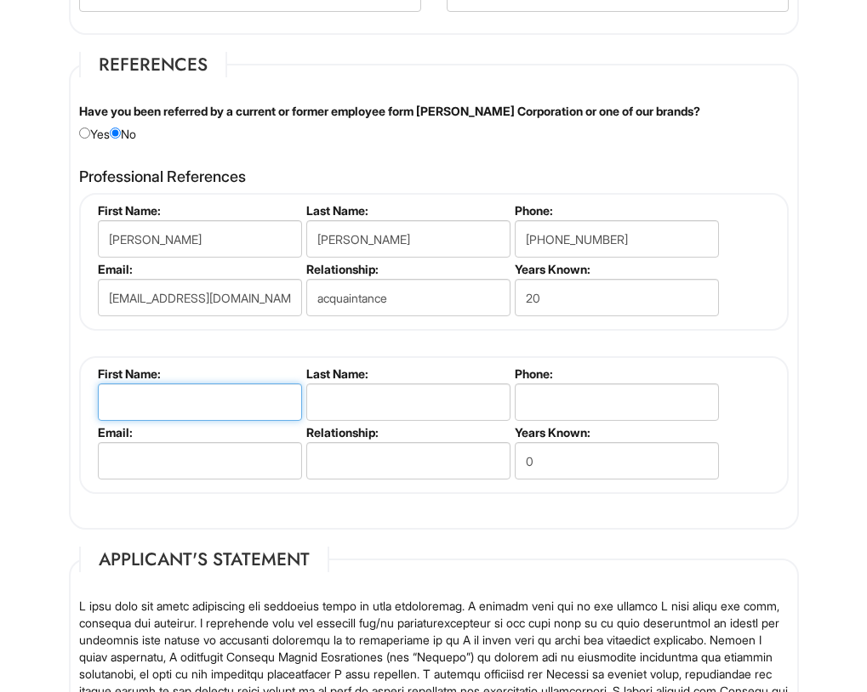
click at [168, 399] on input "text" at bounding box center [200, 402] width 204 height 37
click at [193, 401] on input "text" at bounding box center [200, 402] width 204 height 37
type input "K"
type input "Skyler"
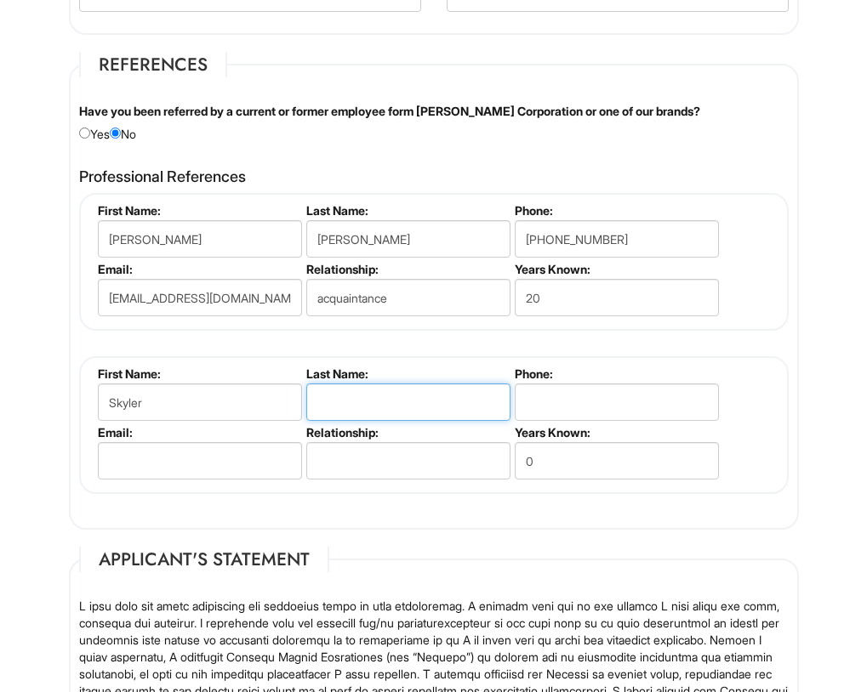
click at [362, 390] on input "text" at bounding box center [408, 402] width 204 height 37
type input "Dokes"
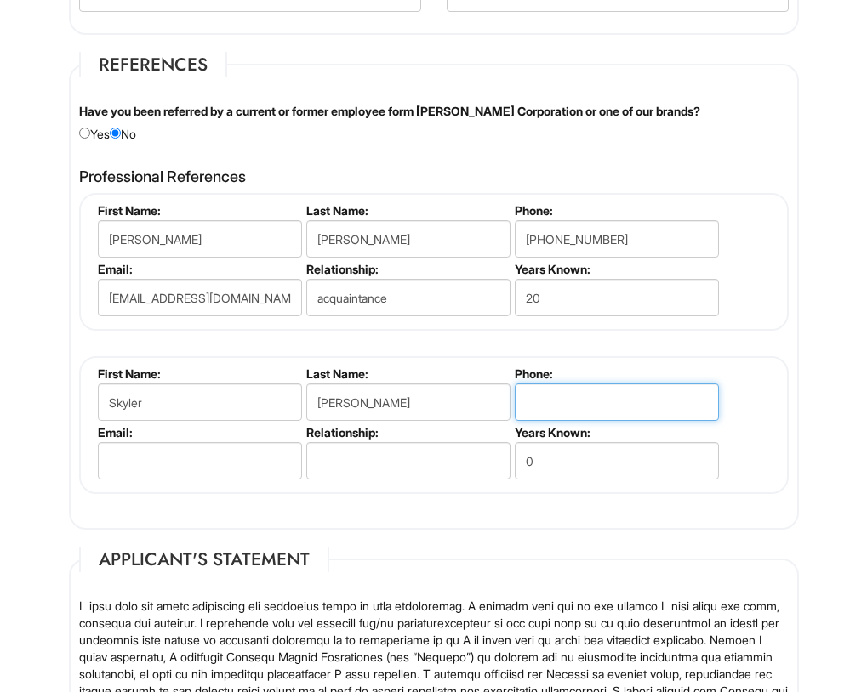
click at [552, 400] on input "tel" at bounding box center [617, 402] width 204 height 37
click at [550, 511] on div "Professional References Latoyia Compton First Name: Latoyia Last Name: Compton …" at bounding box center [433, 340] width 735 height 361
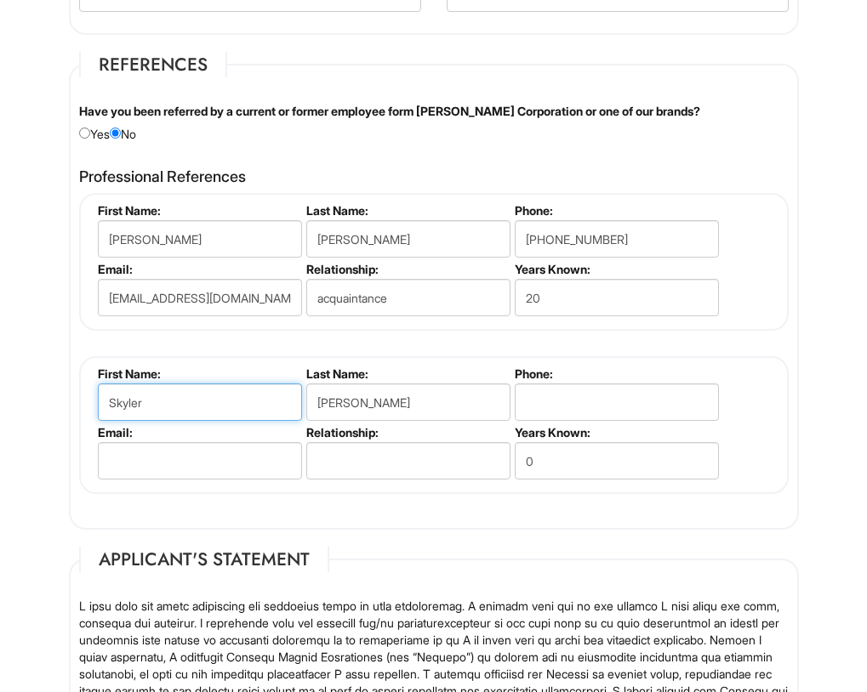
click at [108, 402] on input "Skyler" at bounding box center [200, 402] width 204 height 37
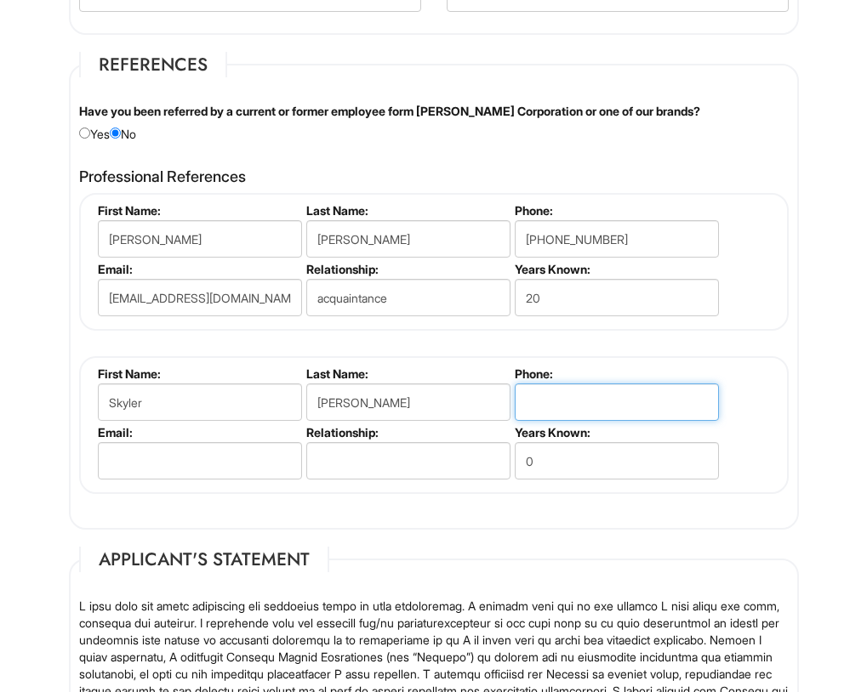
click at [551, 397] on input "tel" at bounding box center [617, 402] width 204 height 37
type input "786-765-7587"
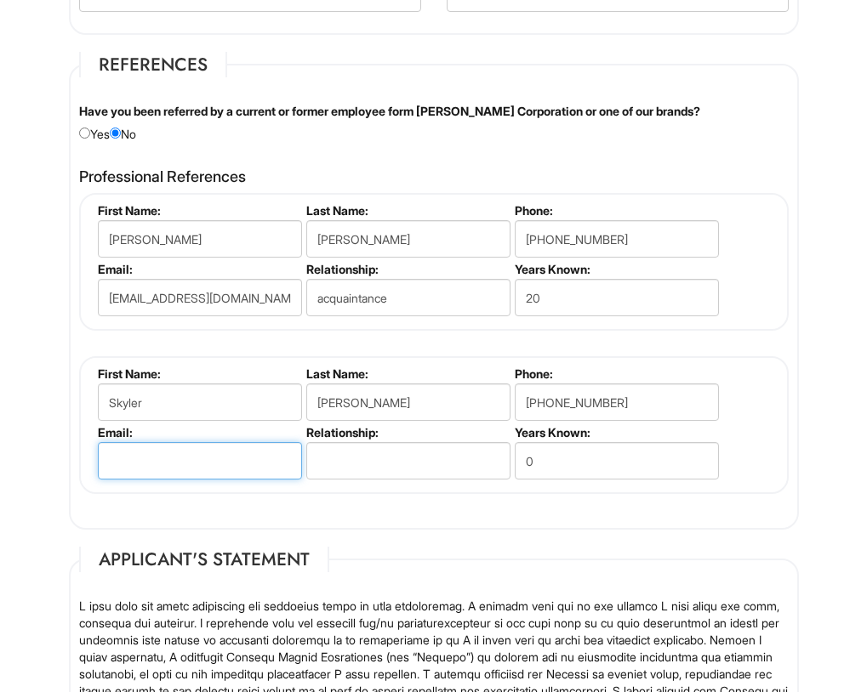
click at [127, 457] on input "email" at bounding box center [200, 460] width 204 height 37
type input "skiilergarza@gmail.com"
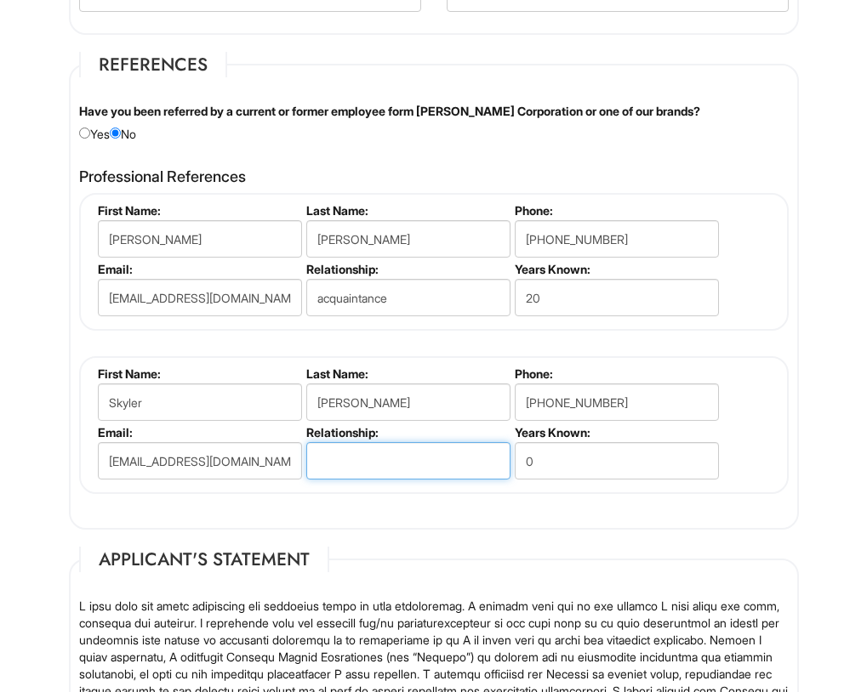
click at [334, 478] on input "text" at bounding box center [408, 460] width 204 height 37
type input "acquaintance"
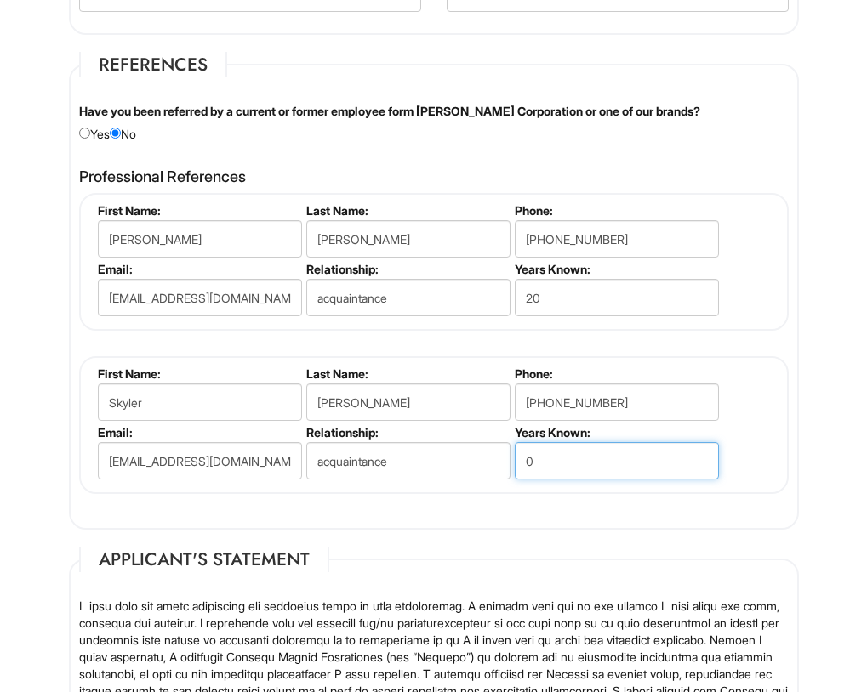
click at [540, 468] on input "0" at bounding box center [617, 460] width 204 height 37
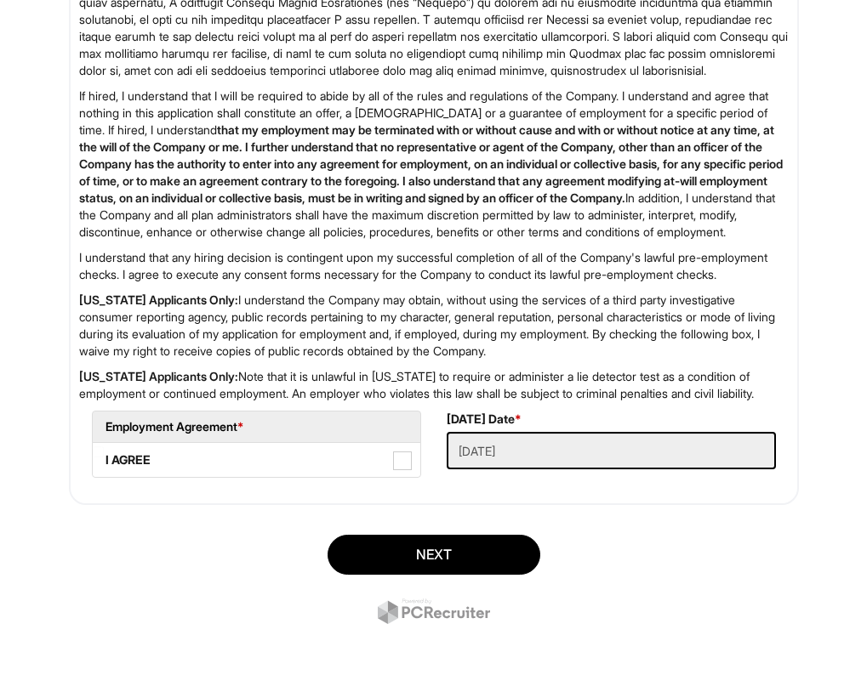
scroll to position [2850, 0]
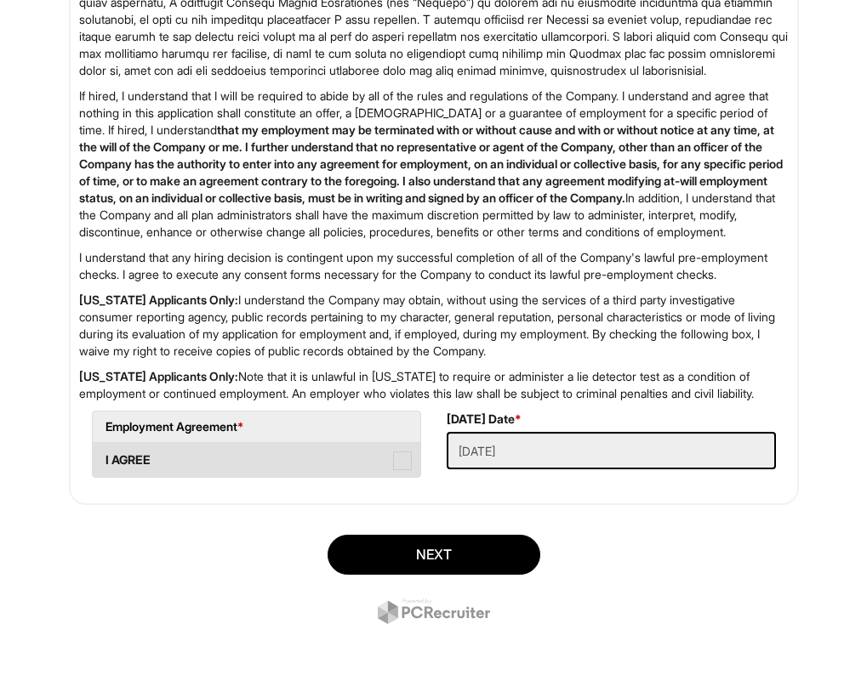
type input "25"
click at [402, 470] on span at bounding box center [402, 461] width 19 height 19
click at [104, 458] on AGREE "I AGREE" at bounding box center [98, 452] width 11 height 11
checkbox AGREE "true"
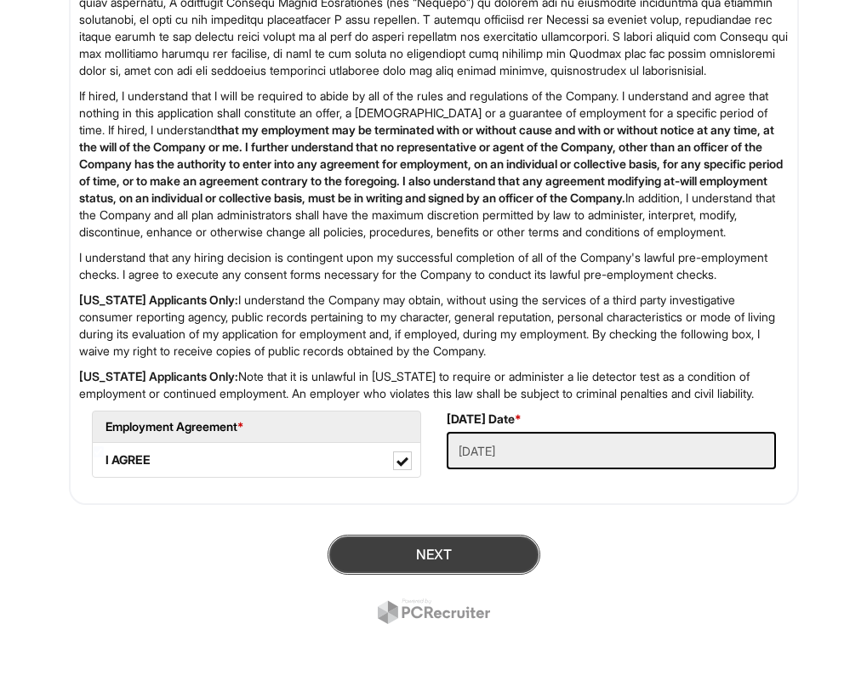
click at [446, 575] on button "Next" at bounding box center [434, 555] width 213 height 40
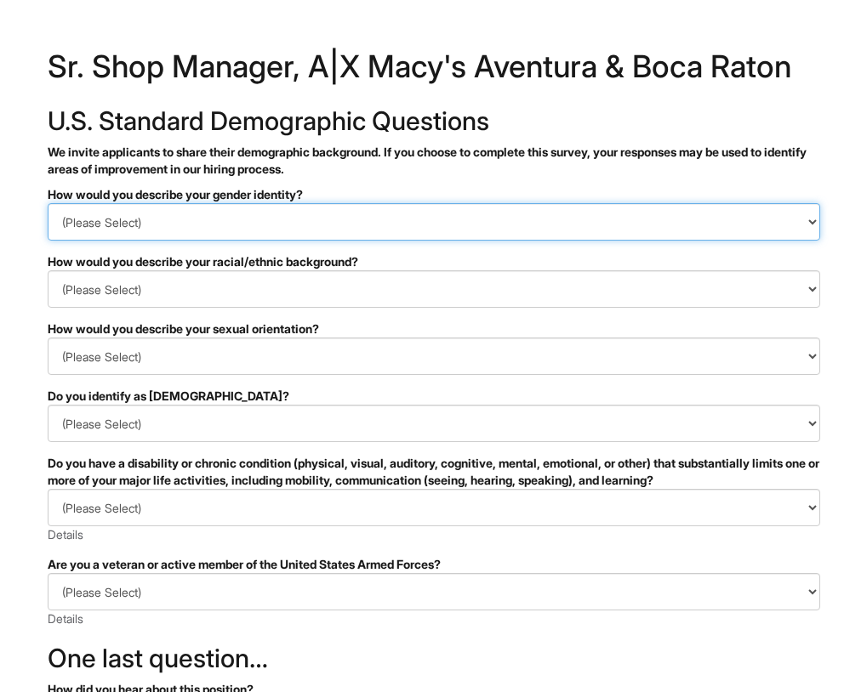
click at [812, 222] on select "(Please Select) Man Woman [DEMOGRAPHIC_DATA] I prefer to self-describe I don't …" at bounding box center [434, 221] width 772 height 37
select select "Man"
click at [48, 203] on select "(Please Select) Man Woman [DEMOGRAPHIC_DATA] I prefer to self-describe I don't …" at bounding box center [434, 221] width 772 height 37
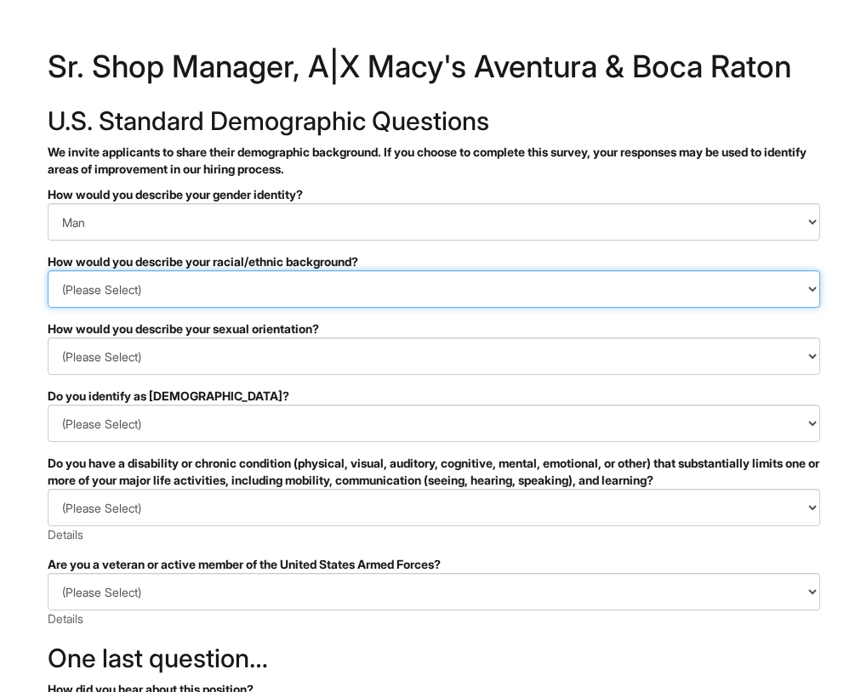
click at [810, 290] on select "(Please Select) [DEMOGRAPHIC_DATA] or of [DEMOGRAPHIC_DATA] descent [DEMOGRAPHI…" at bounding box center [434, 289] width 772 height 37
select select "Hispanic, Latinx or of Spanish Origin"
click at [48, 271] on select "(Please Select) [DEMOGRAPHIC_DATA] or of [DEMOGRAPHIC_DATA] descent [DEMOGRAPHI…" at bounding box center [434, 289] width 772 height 37
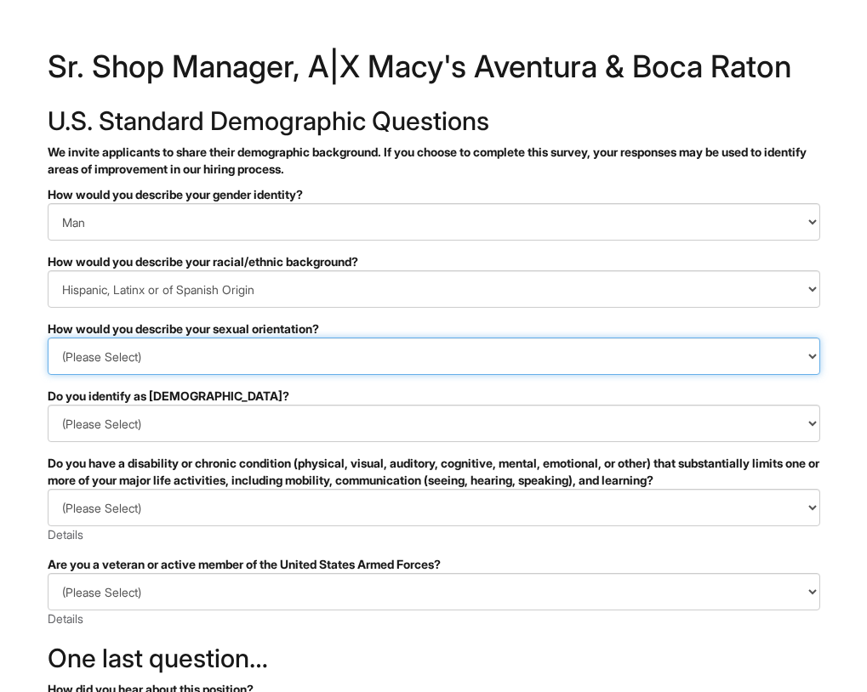
click at [806, 352] on select "(Please Select) [DEMOGRAPHIC_DATA] [DEMOGRAPHIC_DATA] and/or [DEMOGRAPHIC_DATA]…" at bounding box center [434, 356] width 772 height 37
select select "[DEMOGRAPHIC_DATA]"
click at [48, 338] on select "(Please Select) [DEMOGRAPHIC_DATA] [DEMOGRAPHIC_DATA] and/or [DEMOGRAPHIC_DATA]…" at bounding box center [434, 356] width 772 height 37
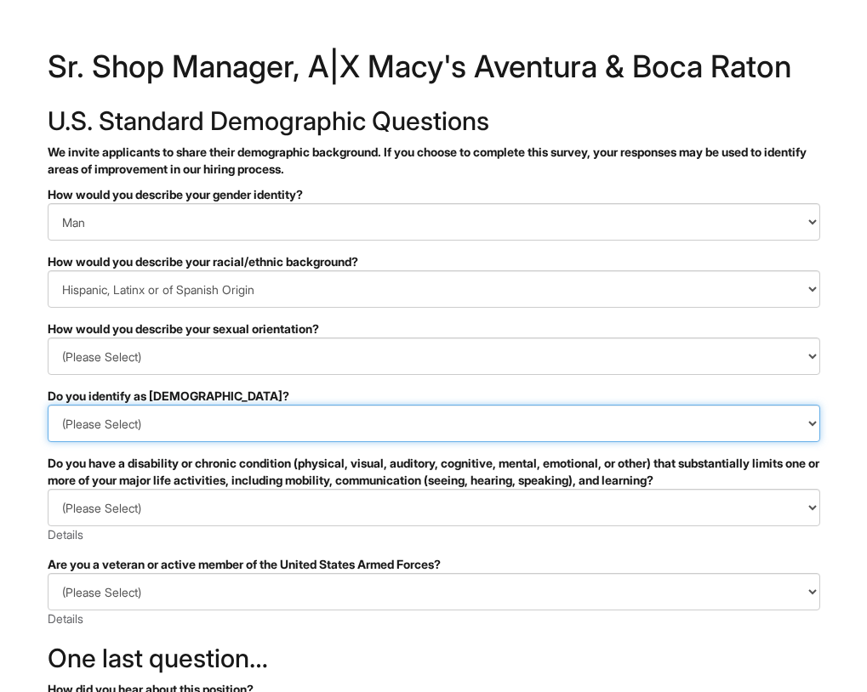
click at [813, 424] on select "(Please Select) Yes No I prefer to self-describe I don't wish to answer" at bounding box center [434, 423] width 772 height 37
select select "No"
click at [48, 405] on select "(Please Select) Yes No I prefer to self-describe I don't wish to answer" at bounding box center [434, 423] width 772 height 37
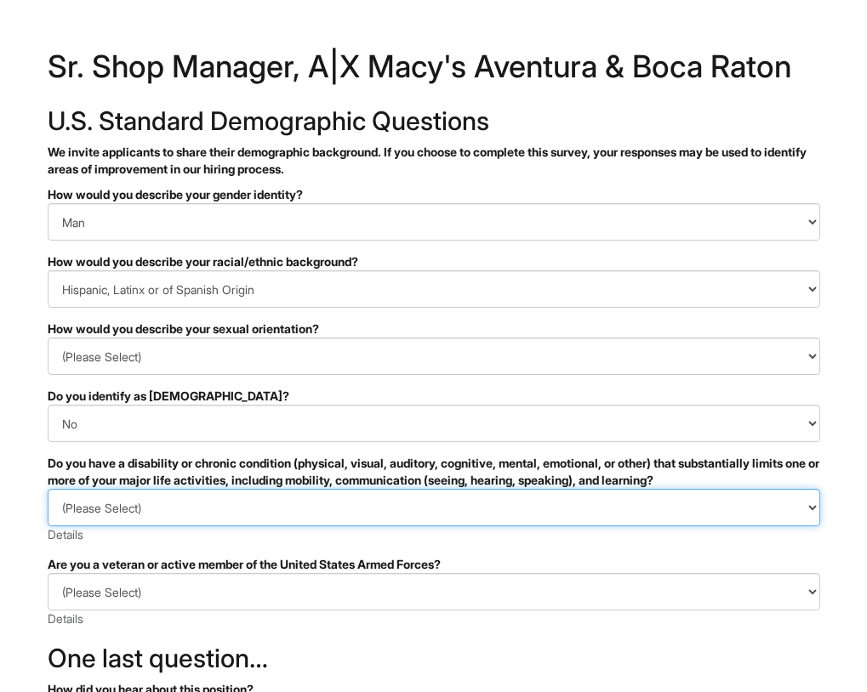
click at [811, 507] on select "(Please Select) YES, I HAVE A DISABILITY (or previously had a disability) NO, I…" at bounding box center [434, 507] width 772 height 37
select select "NO, I DON'T HAVE A DISABILITY"
click at [48, 489] on select "(Please Select) YES, I HAVE A DISABILITY (or previously had a disability) NO, I…" at bounding box center [434, 507] width 772 height 37
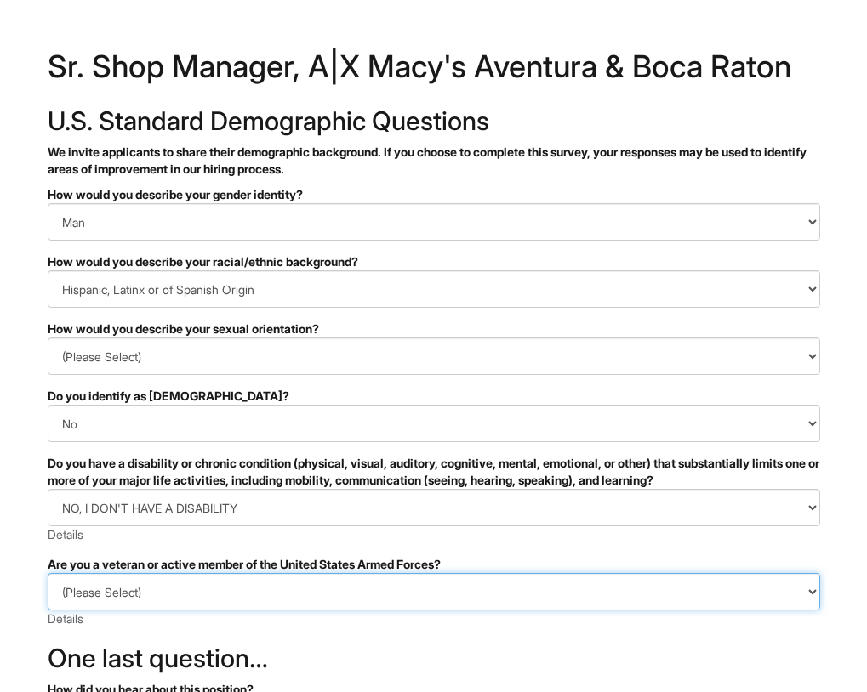
click at [809, 592] on select "(Please Select) I IDENTIFY AS ONE OR MORE OF THE CLASSIFICATIONS OF PROTECTED V…" at bounding box center [434, 591] width 772 height 37
select select "I AM NOT A PROTECTED VETERAN"
click at [48, 573] on select "(Please Select) I IDENTIFY AS ONE OR MORE OF THE CLASSIFICATIONS OF PROTECTED V…" at bounding box center [434, 591] width 772 height 37
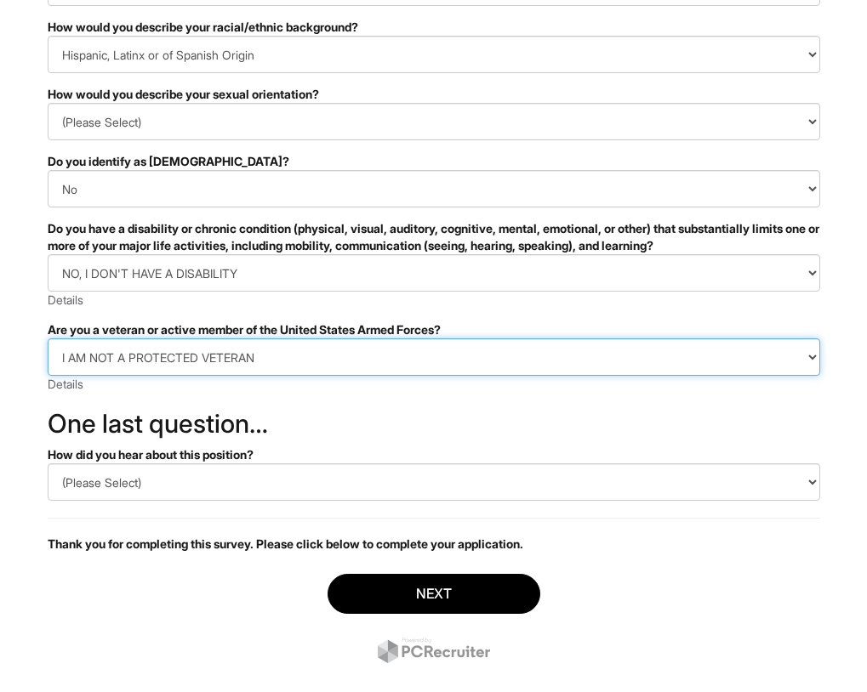
scroll to position [237, 0]
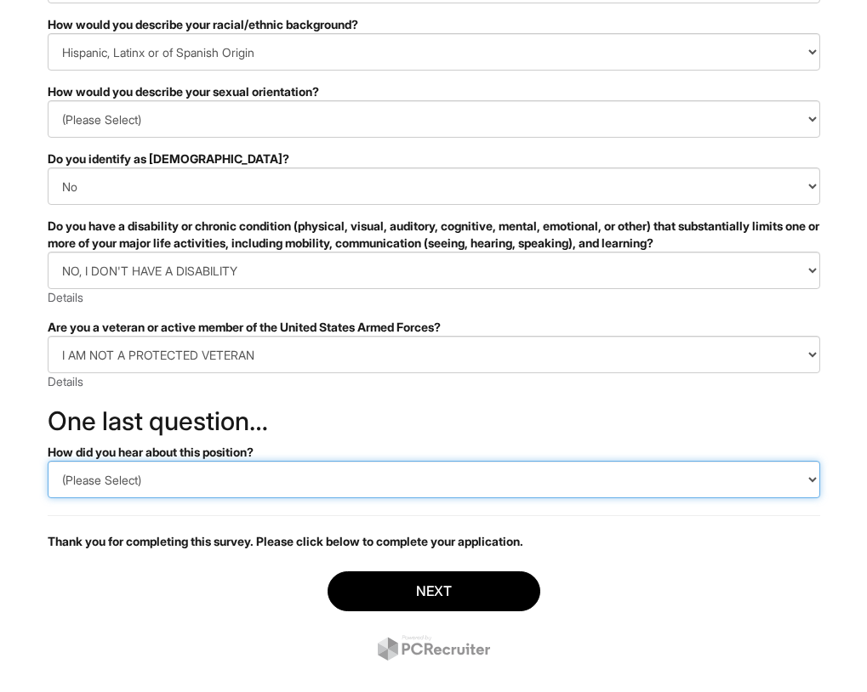
click at [809, 476] on select "(Please Select) CareerBuilder Indeed LinkedIn Monster Referral Other" at bounding box center [434, 479] width 772 height 37
select select "Indeed"
click at [48, 461] on select "(Please Select) CareerBuilder Indeed LinkedIn Monster Referral Other" at bounding box center [434, 479] width 772 height 37
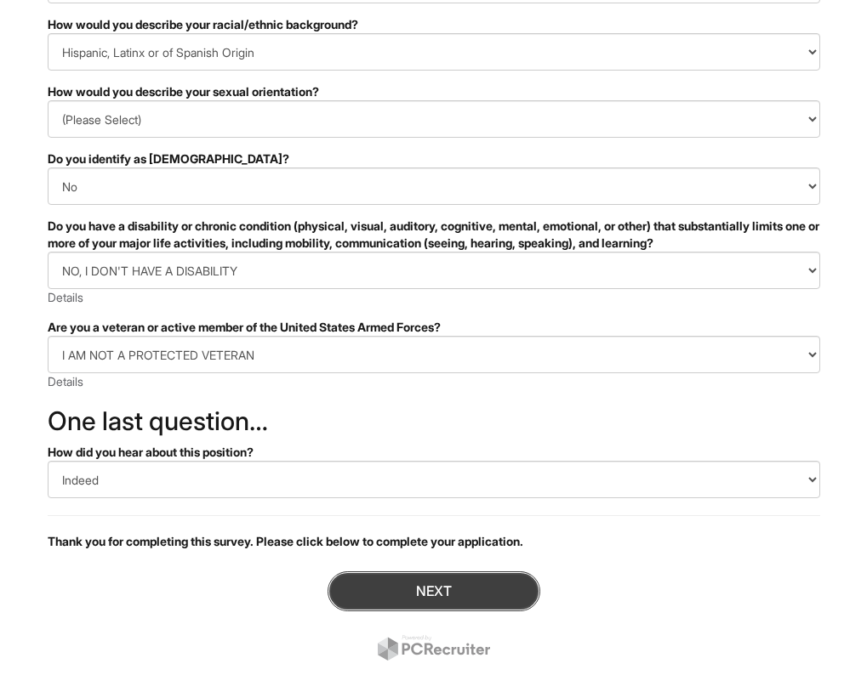
click at [474, 589] on button "Next" at bounding box center [434, 592] width 213 height 40
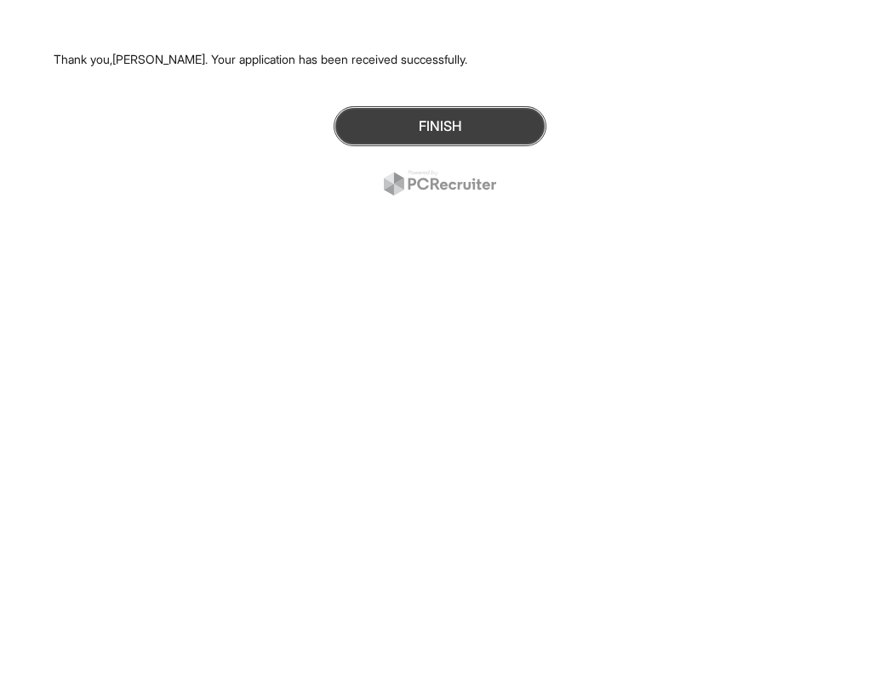
click at [467, 128] on button "Finish" at bounding box center [439, 126] width 213 height 40
